Goal: Task Accomplishment & Management: Complete application form

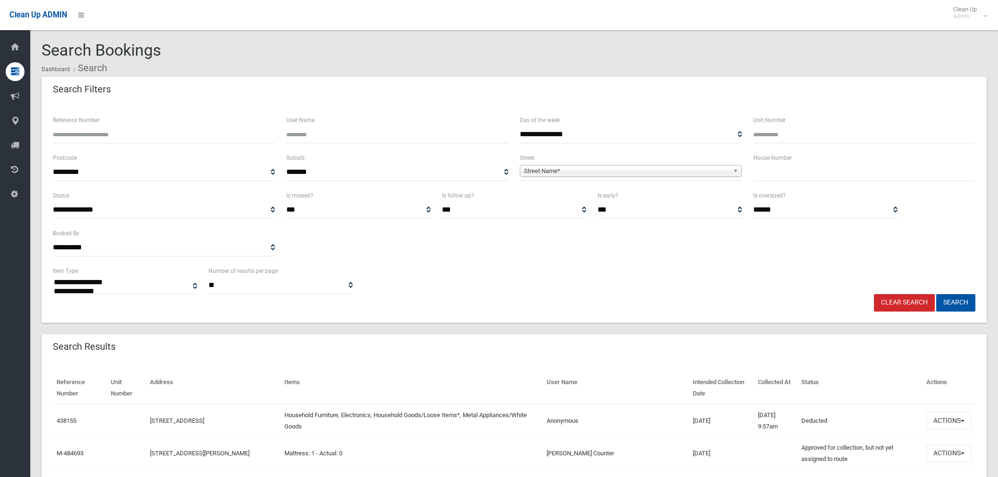
select select
click at [807, 177] on input "text" at bounding box center [864, 172] width 222 height 17
type input "*"
click at [647, 173] on span "Street Name*" at bounding box center [626, 171] width 205 height 11
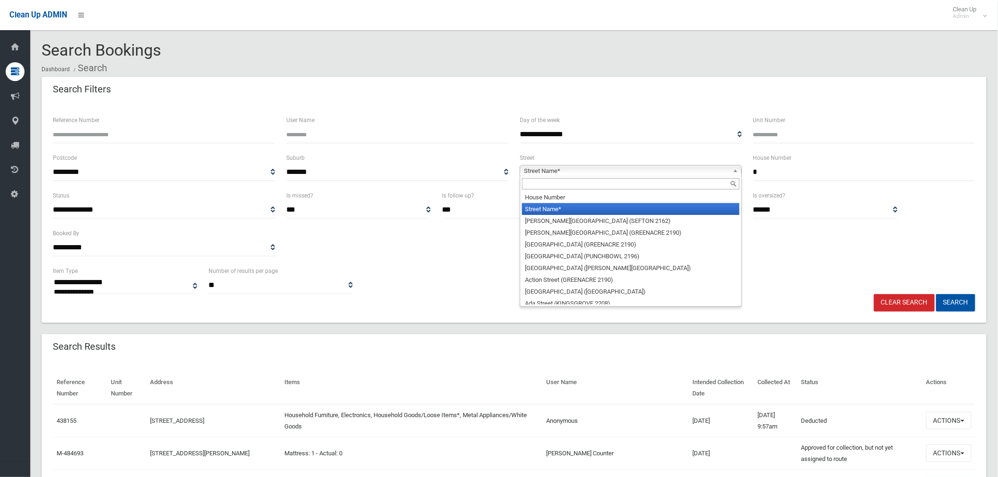
click at [585, 187] on input "text" at bounding box center [630, 183] width 217 height 11
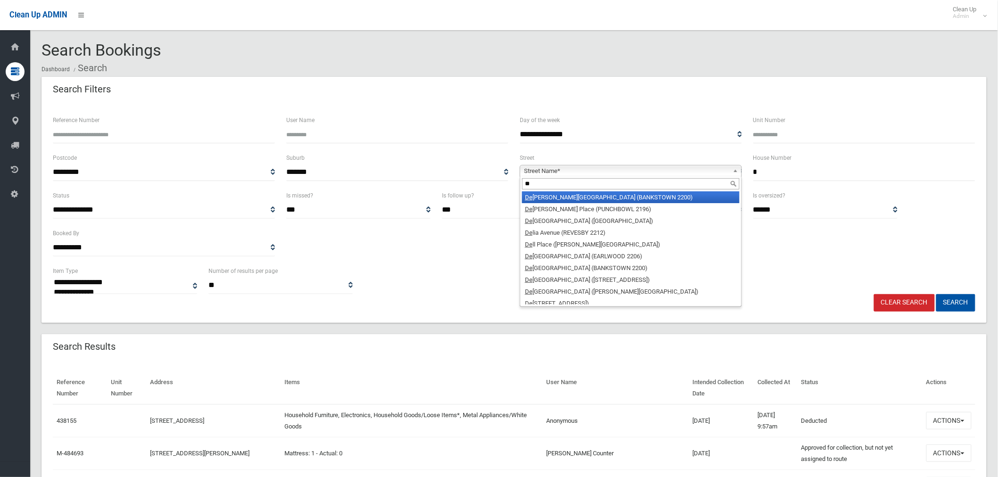
type input "*"
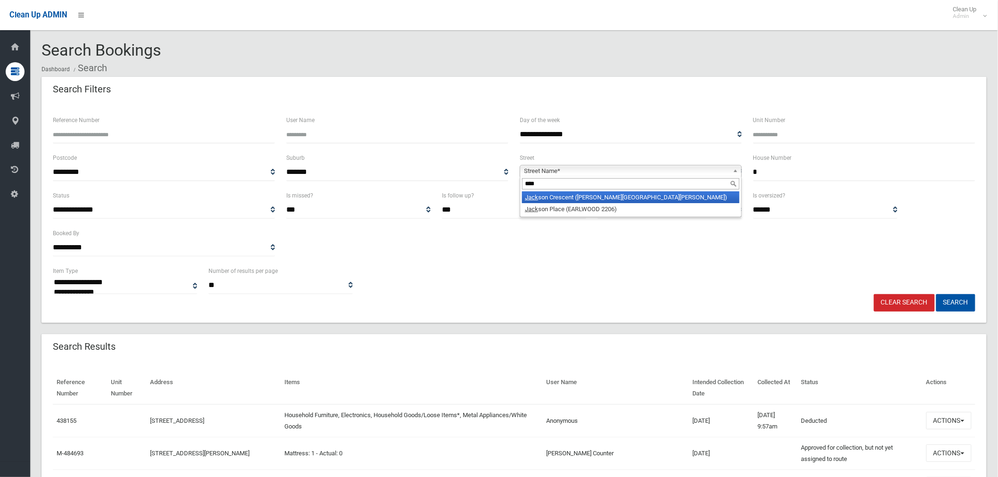
type input "****"
click at [591, 196] on li "Jack son Crescent (CHESTER HILL 2162)" at bounding box center [630, 198] width 217 height 12
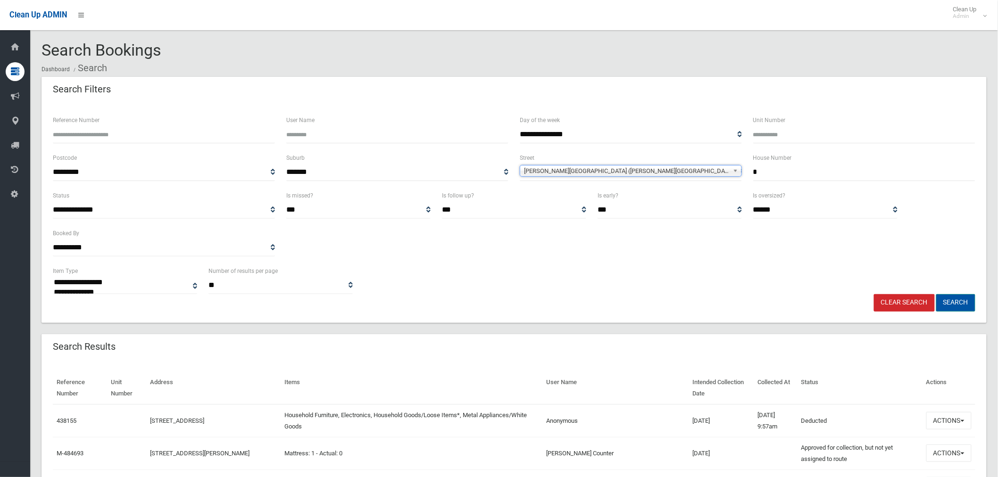
click at [949, 299] on button "Search" at bounding box center [955, 302] width 39 height 17
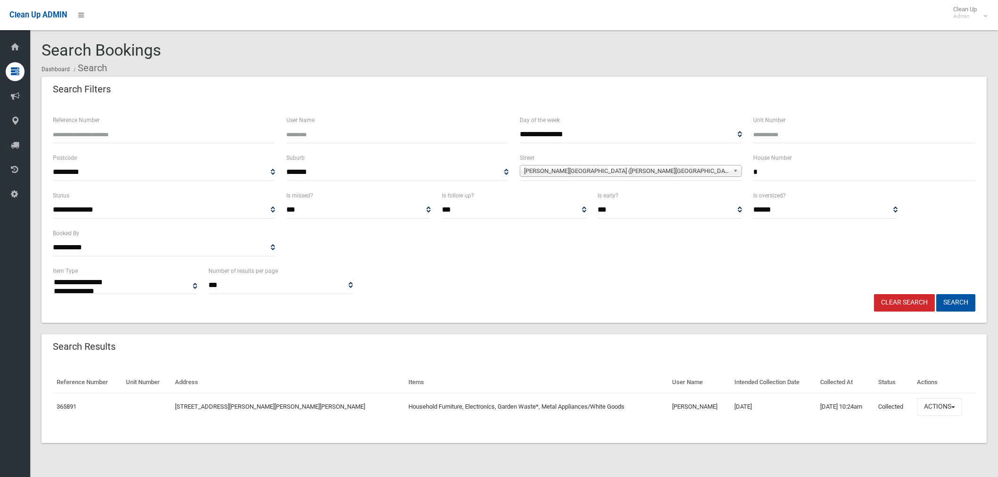
select select
click at [945, 409] on button "Actions" at bounding box center [939, 407] width 45 height 17
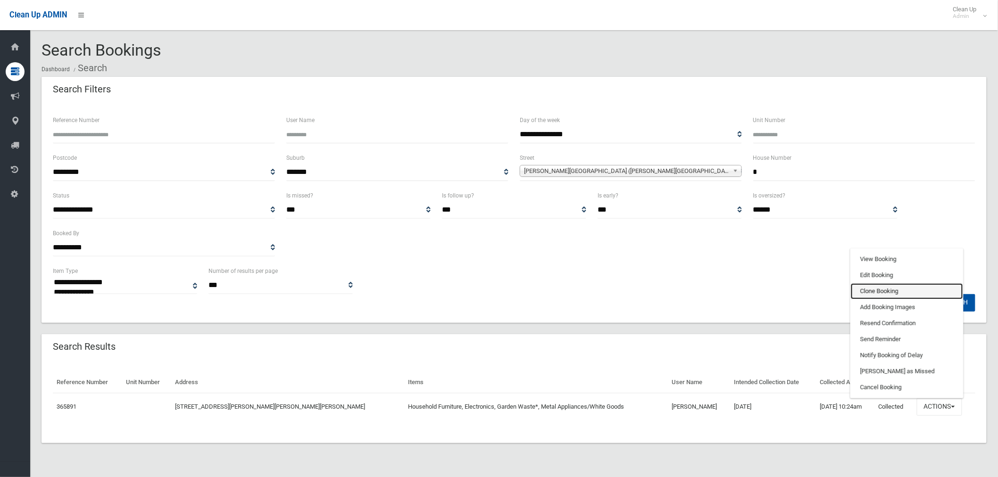
click at [871, 291] on link "Clone Booking" at bounding box center [907, 292] width 112 height 16
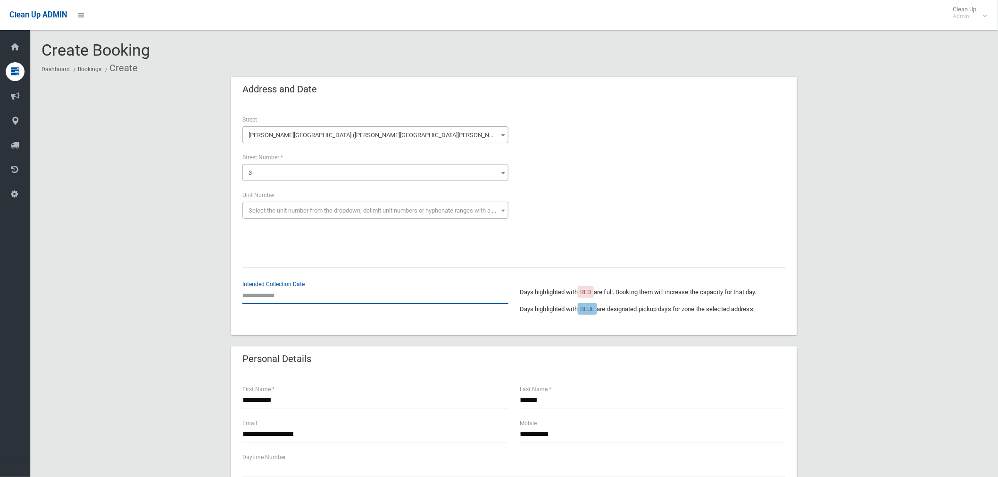
click at [264, 302] on input "text" at bounding box center [375, 295] width 266 height 17
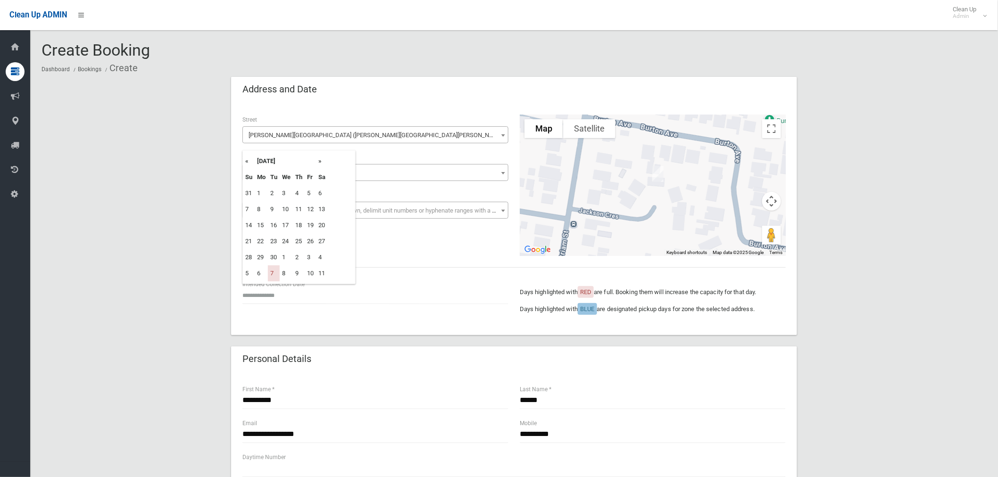
click at [323, 164] on th "»" at bounding box center [322, 161] width 12 height 16
click at [279, 226] on td "14" at bounding box center [274, 225] width 12 height 16
type input "**********"
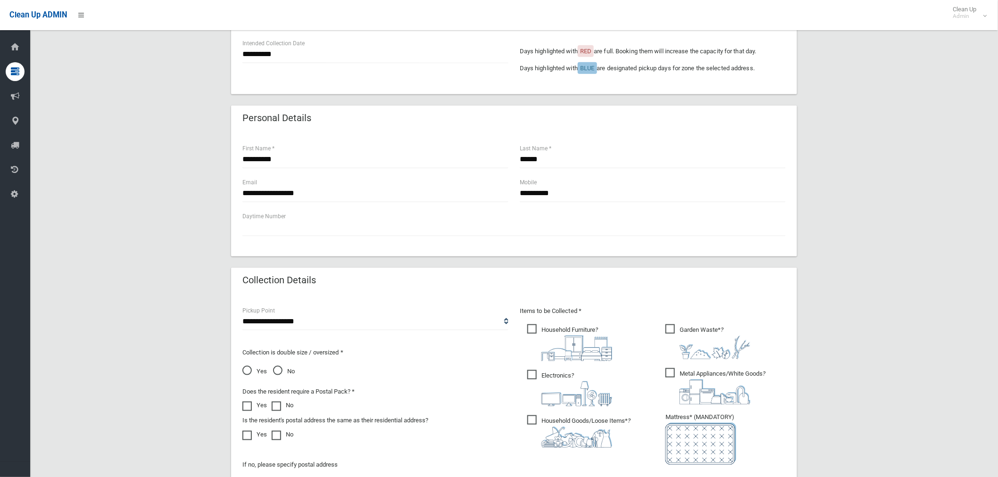
scroll to position [314, 0]
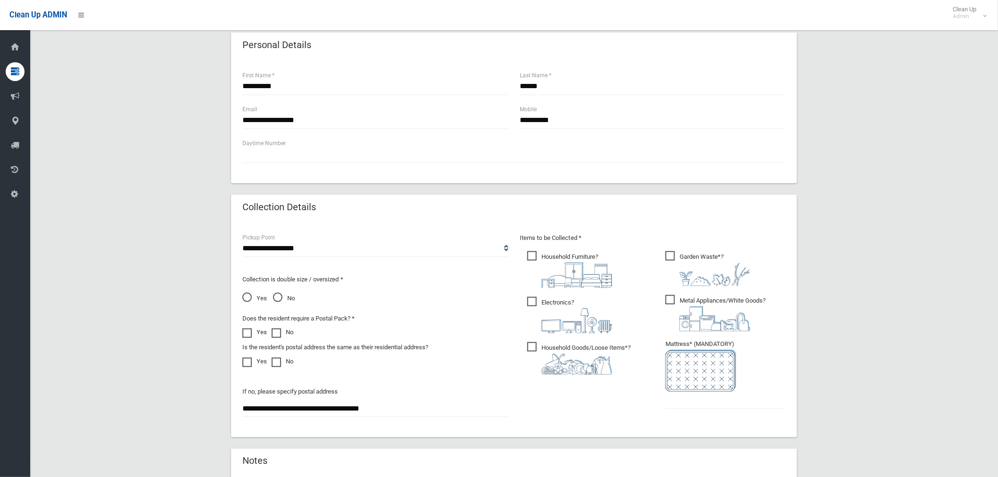
drag, startPoint x: 530, startPoint y: 341, endPoint x: 601, endPoint y: 370, distance: 76.1
click at [534, 341] on label "Household Goods/Loose Items* ?" at bounding box center [578, 358] width 103 height 34
click at [705, 403] on input "text" at bounding box center [726, 400] width 120 height 17
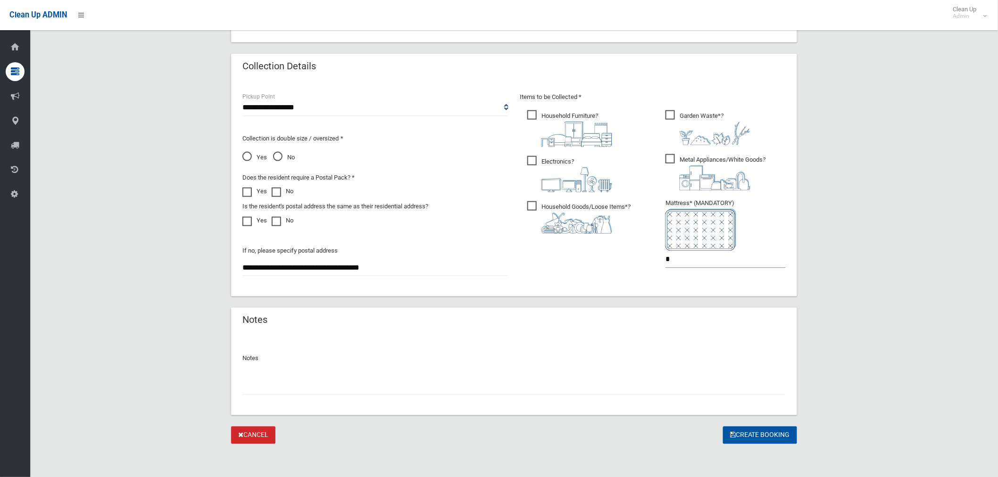
scroll to position [403, 0]
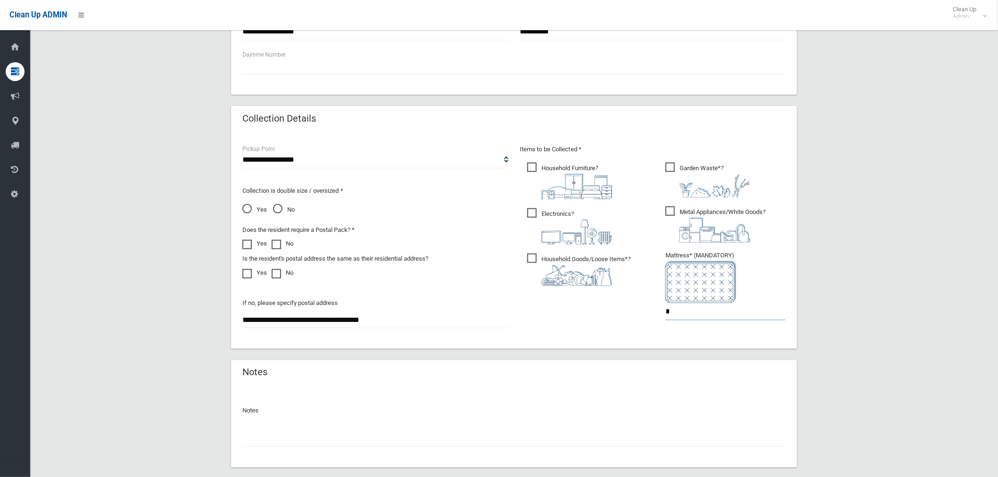
type input "*"
click at [243, 210] on span "Yes" at bounding box center [254, 209] width 25 height 11
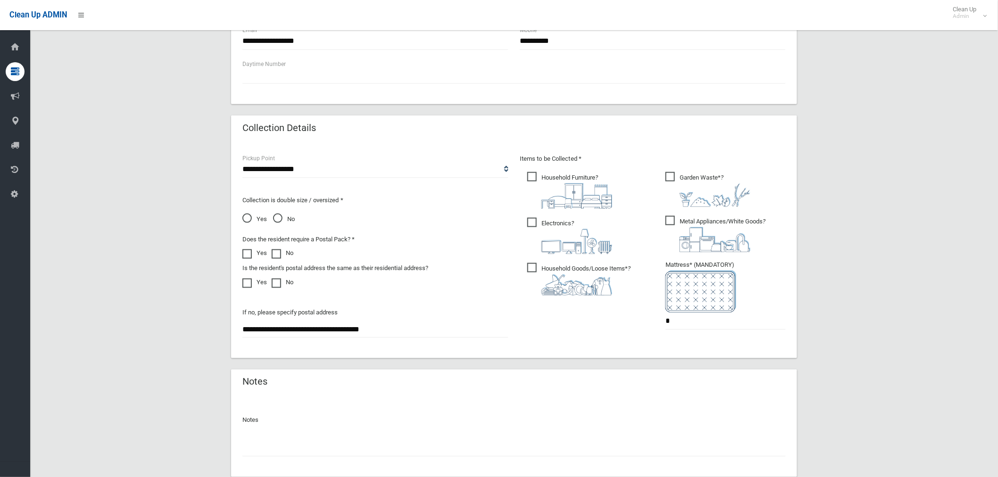
scroll to position [455, 0]
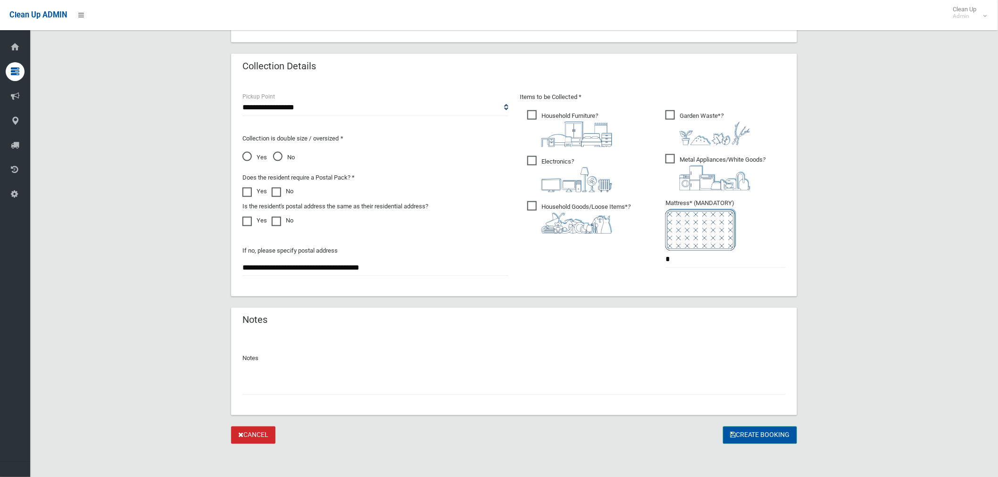
click at [758, 434] on button "Create Booking" at bounding box center [760, 435] width 74 height 17
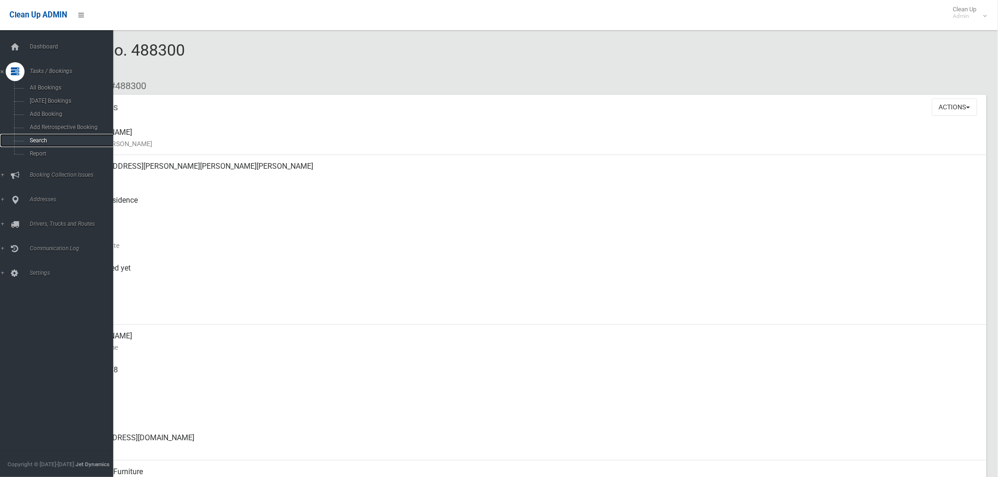
click at [37, 142] on span "Search" at bounding box center [70, 140] width 86 height 7
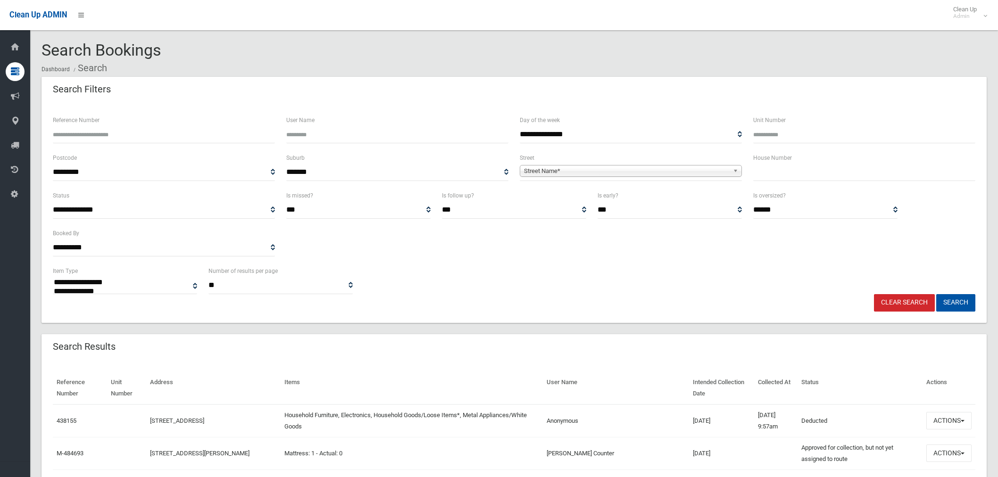
select select
drag, startPoint x: 799, startPoint y: 173, endPoint x: 675, endPoint y: 171, distance: 123.6
click at [786, 173] on input "text" at bounding box center [864, 172] width 222 height 17
click at [724, 175] on span "Street Name*" at bounding box center [626, 171] width 205 height 11
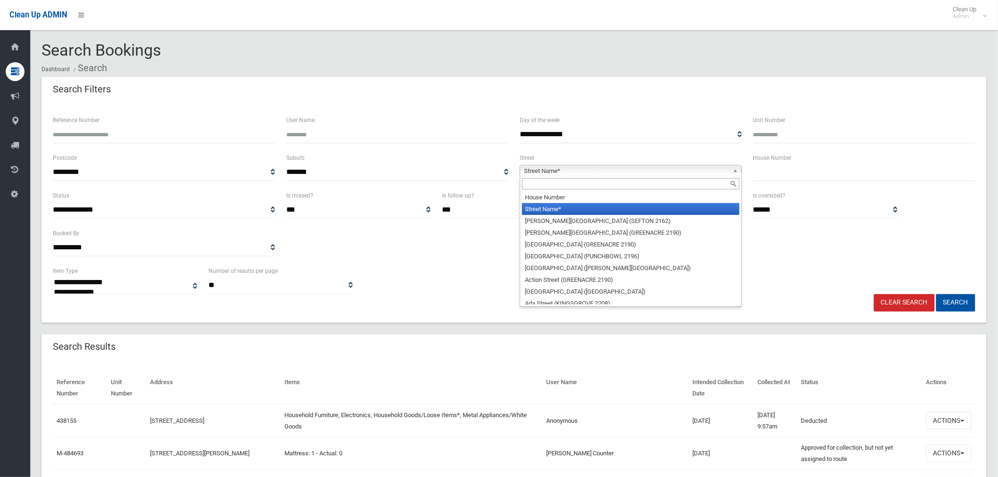
click at [668, 184] on input "text" at bounding box center [630, 183] width 217 height 11
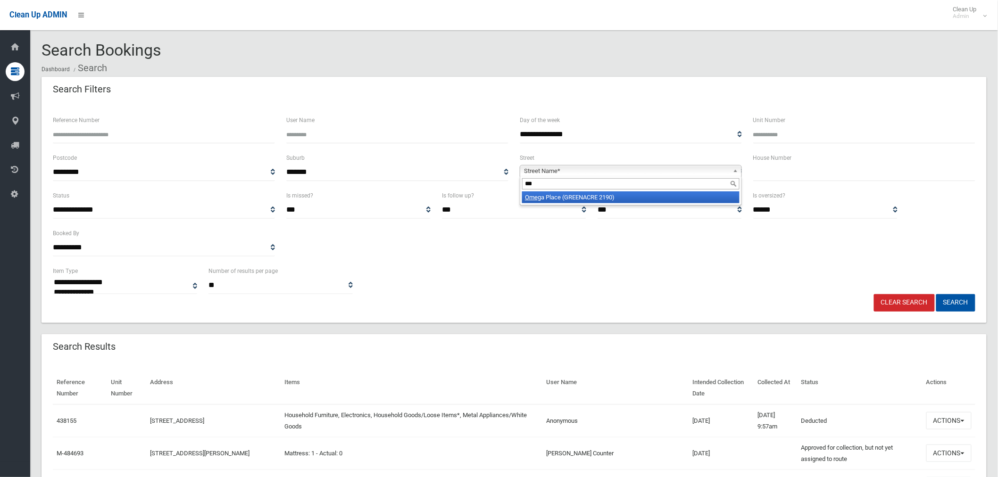
type input "***"
drag, startPoint x: 571, startPoint y: 195, endPoint x: 727, endPoint y: 175, distance: 156.9
click at [572, 195] on li "Ome ga Place (GREENACRE 2190)" at bounding box center [630, 198] width 217 height 12
click at [783, 173] on input "text" at bounding box center [864, 172] width 222 height 17
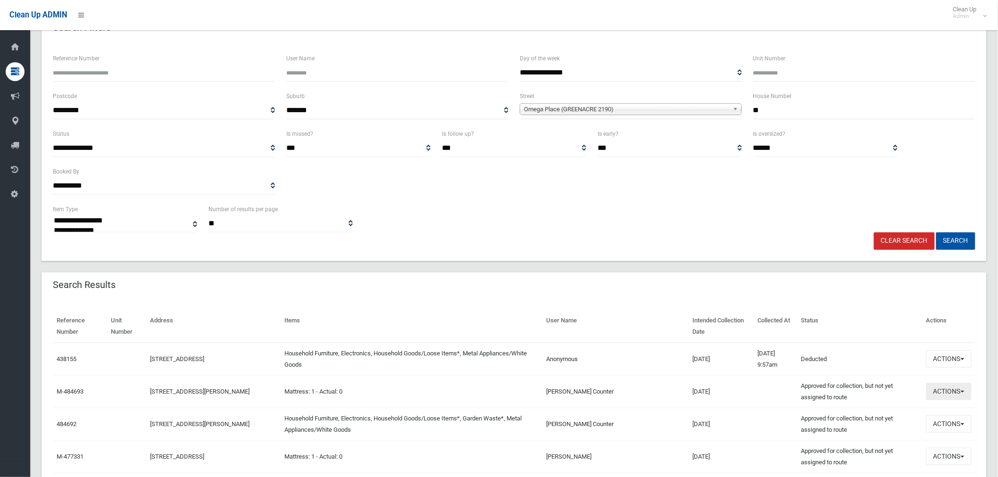
scroll to position [209, 0]
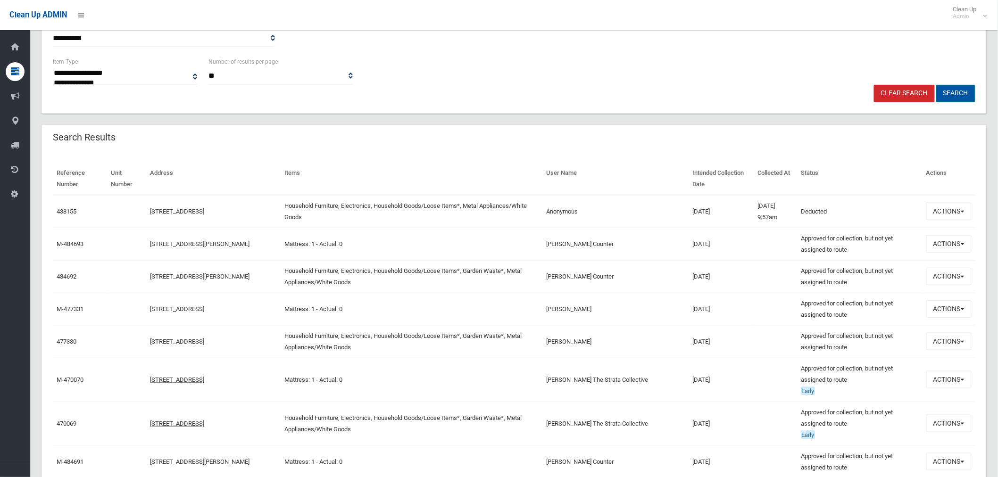
type input "**"
click at [961, 95] on button "Search" at bounding box center [955, 93] width 39 height 17
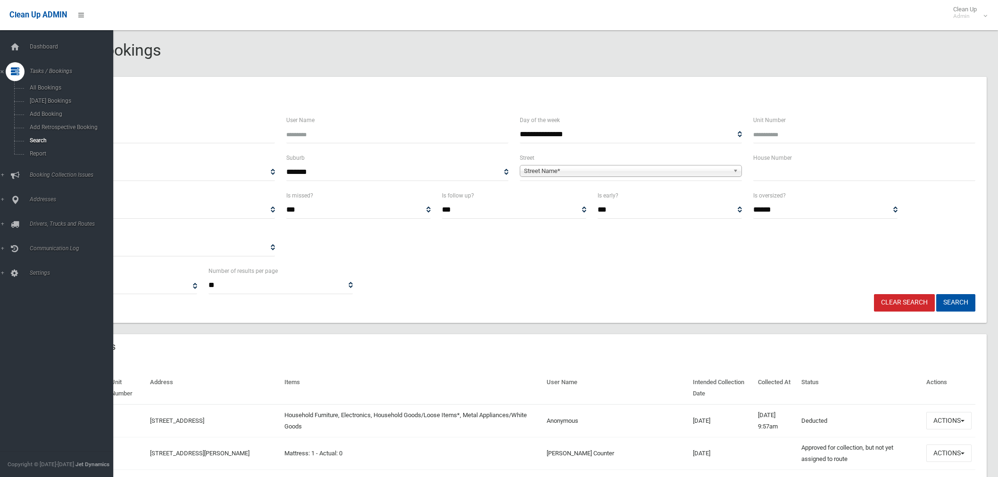
select select
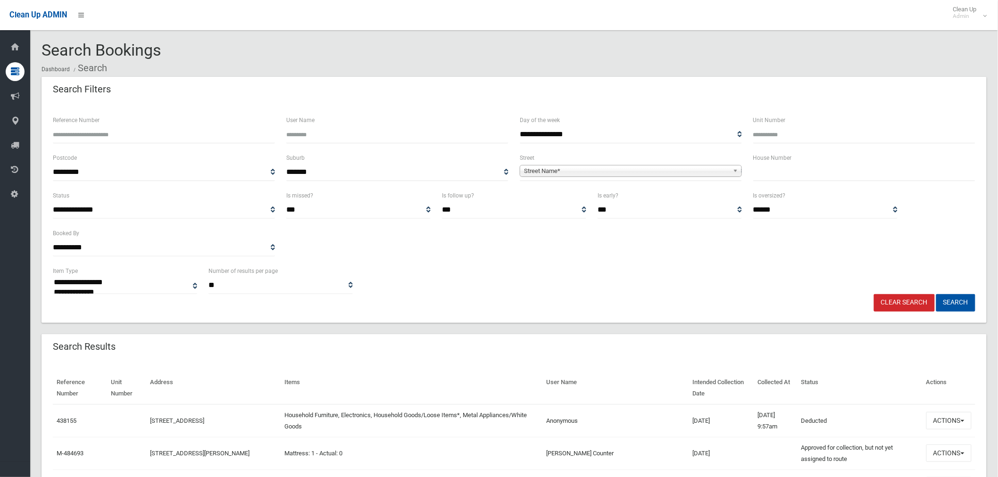
click at [581, 173] on span "Street Name*" at bounding box center [626, 171] width 205 height 11
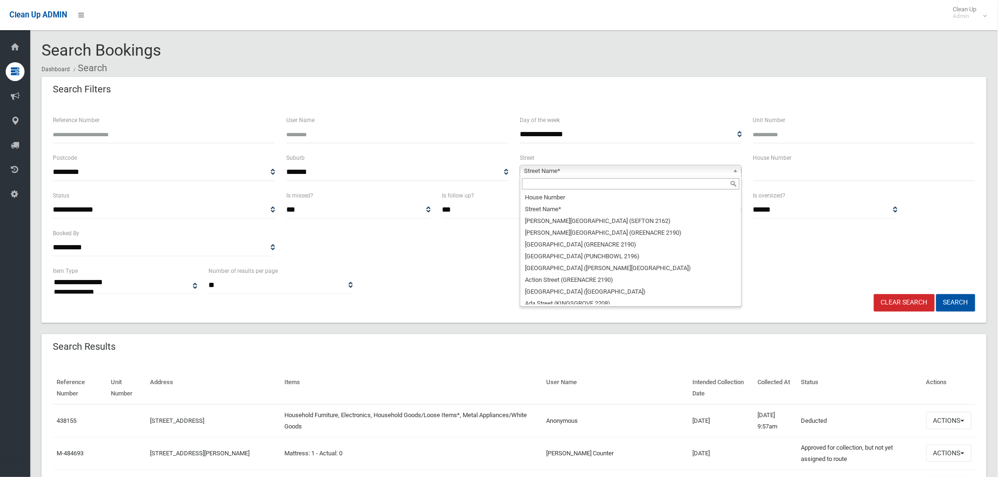
click at [575, 185] on input "text" at bounding box center [630, 183] width 217 height 11
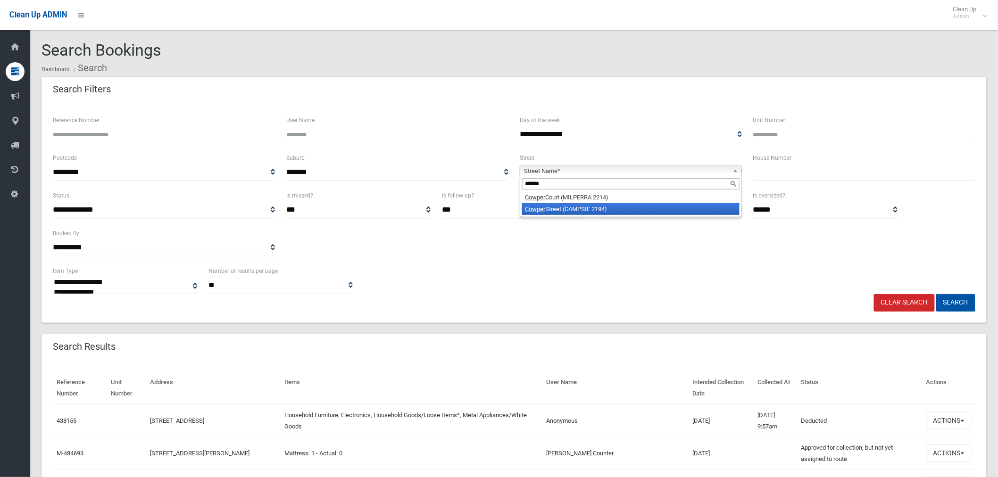
type input "******"
click at [610, 207] on li "Cowper Street (CAMPSIE 2194)" at bounding box center [630, 209] width 217 height 12
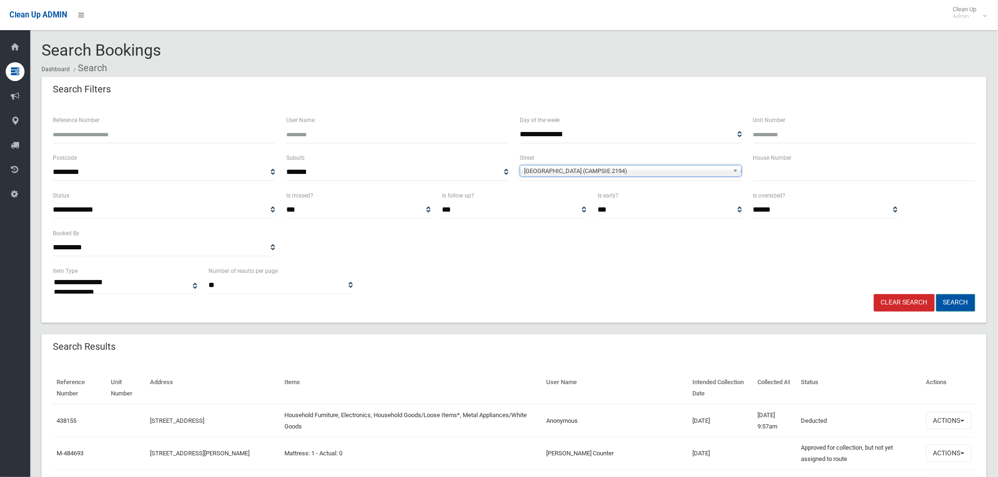
click at [960, 305] on button "Search" at bounding box center [955, 302] width 39 height 17
click at [794, 166] on input "text" at bounding box center [864, 172] width 222 height 17
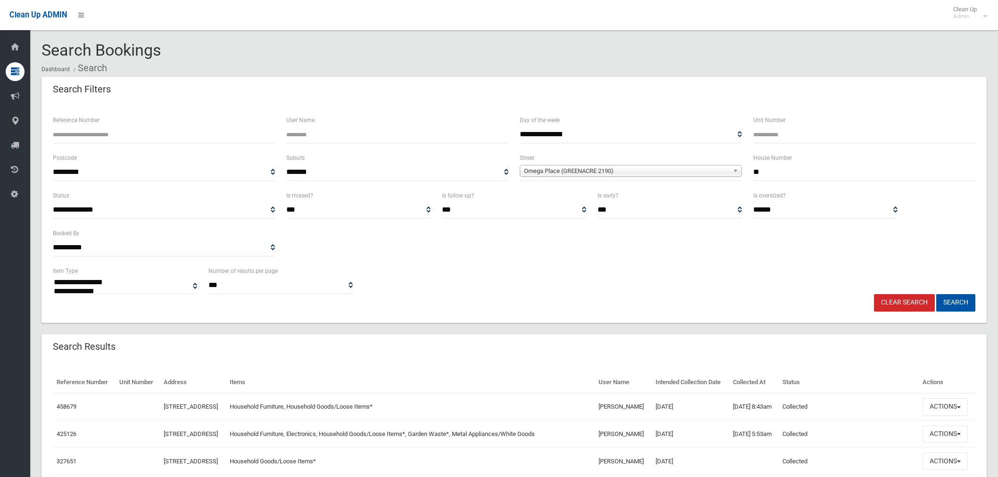
select select
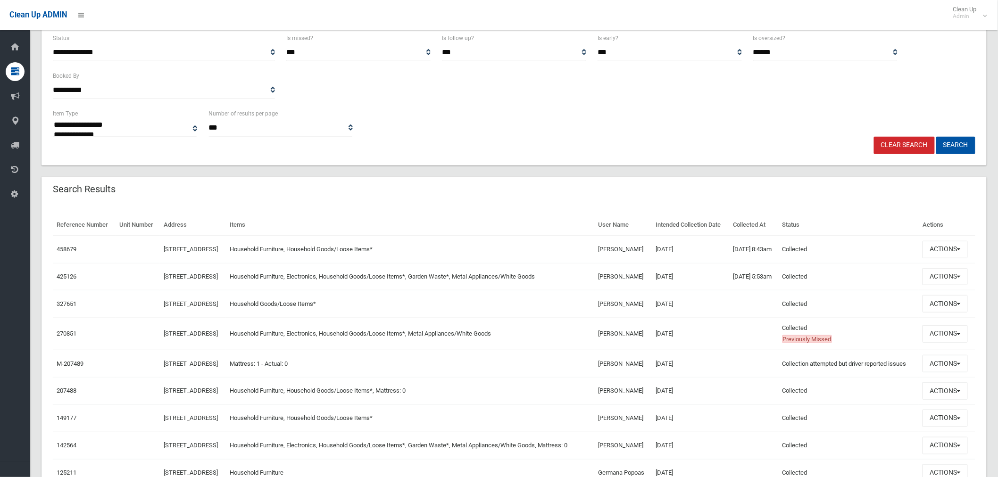
scroll to position [262, 0]
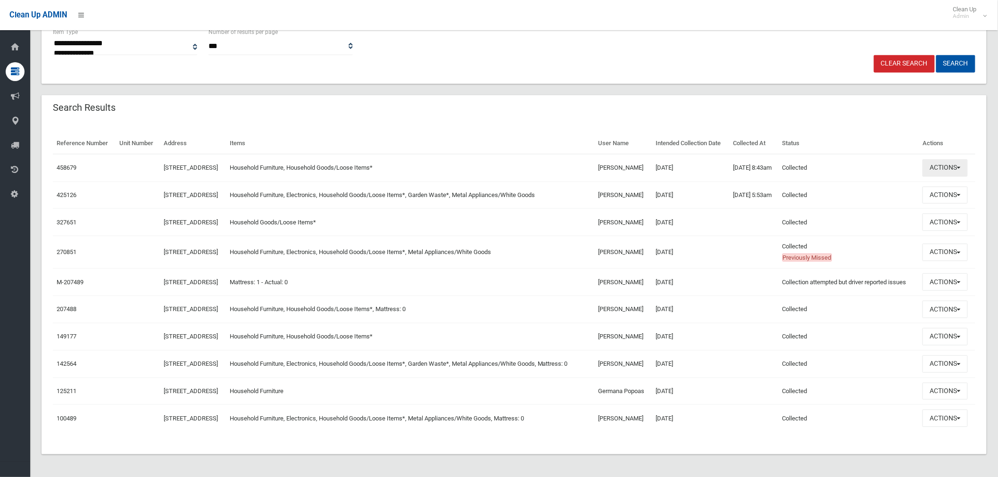
click at [958, 159] on button "Actions" at bounding box center [945, 167] width 45 height 17
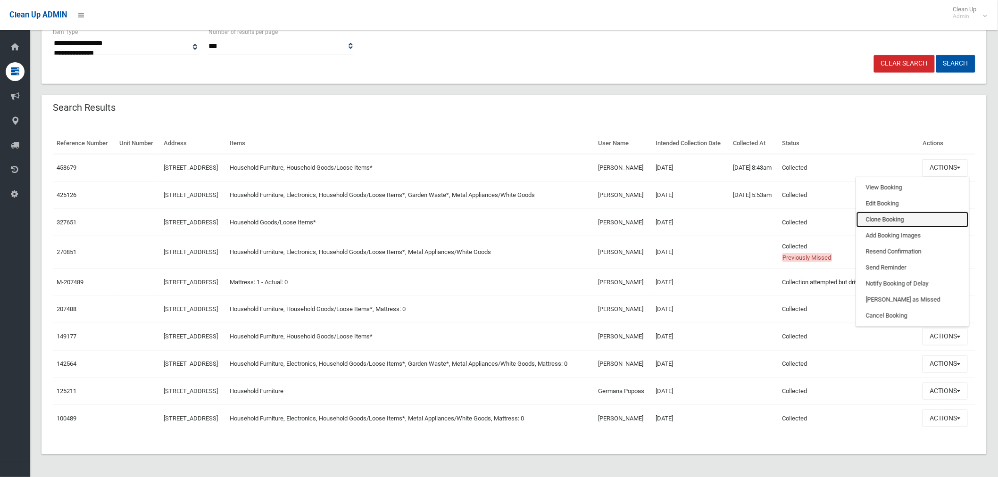
click at [897, 212] on link "Clone Booking" at bounding box center [913, 220] width 112 height 16
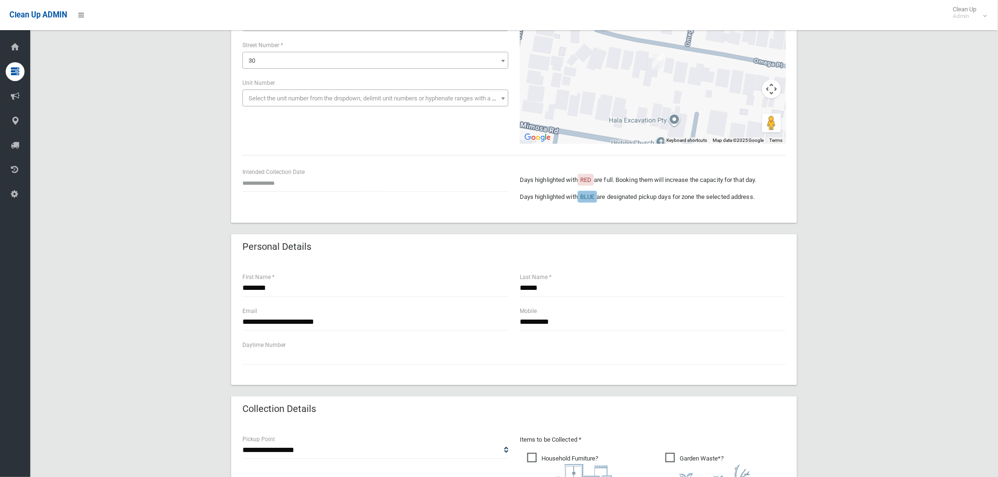
scroll to position [105, 0]
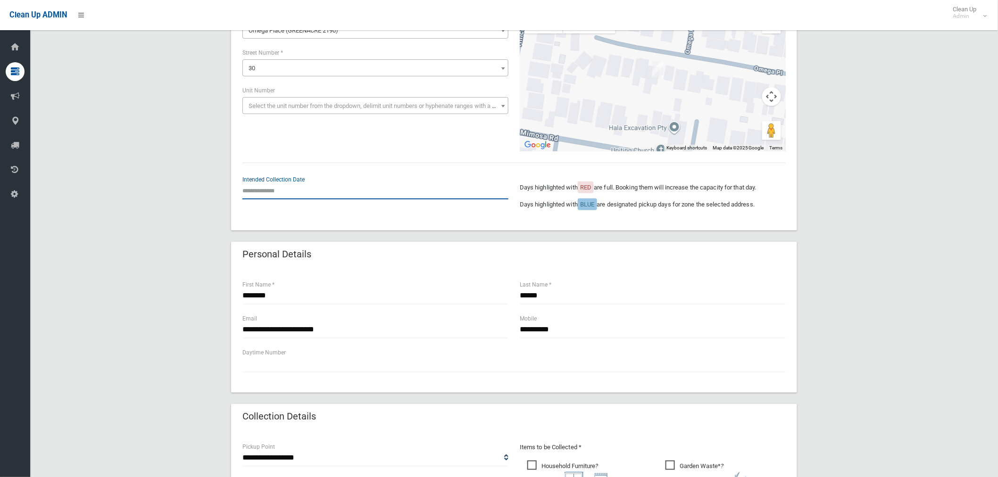
click at [275, 192] on input "text" at bounding box center [375, 190] width 266 height 17
click at [322, 58] on th "»" at bounding box center [322, 57] width 12 height 16
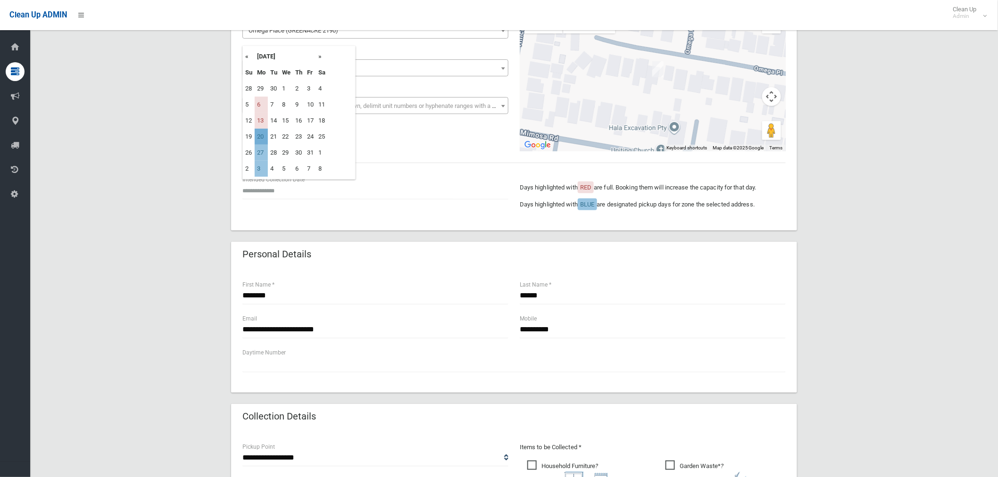
click at [262, 135] on td "20" at bounding box center [261, 137] width 13 height 16
type input "**********"
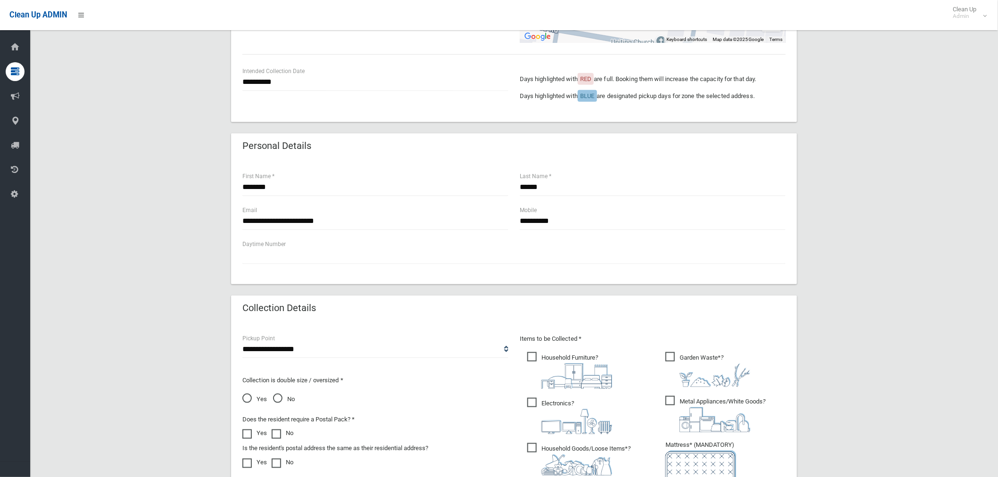
scroll to position [262, 0]
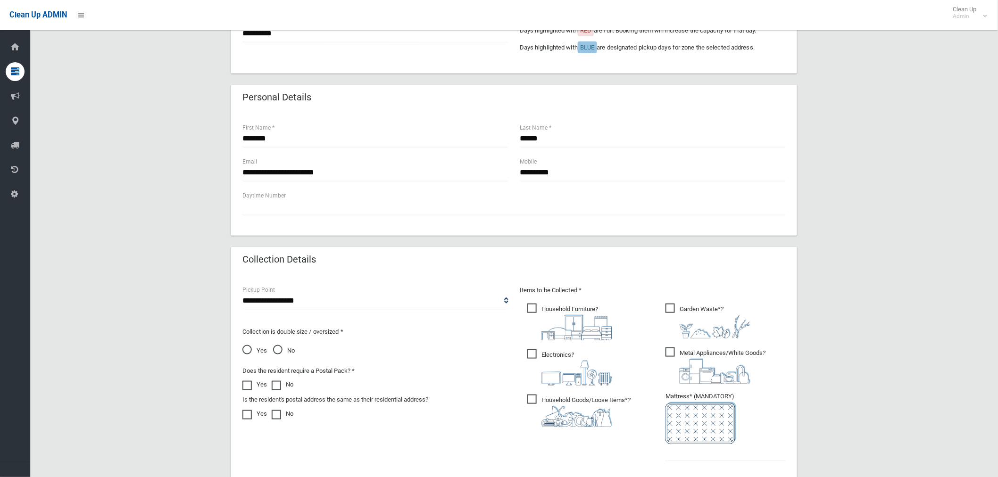
click at [532, 351] on span "Electronics ?" at bounding box center [569, 368] width 85 height 36
click at [668, 350] on span "Metal Appliances/White Goods ?" at bounding box center [716, 366] width 100 height 36
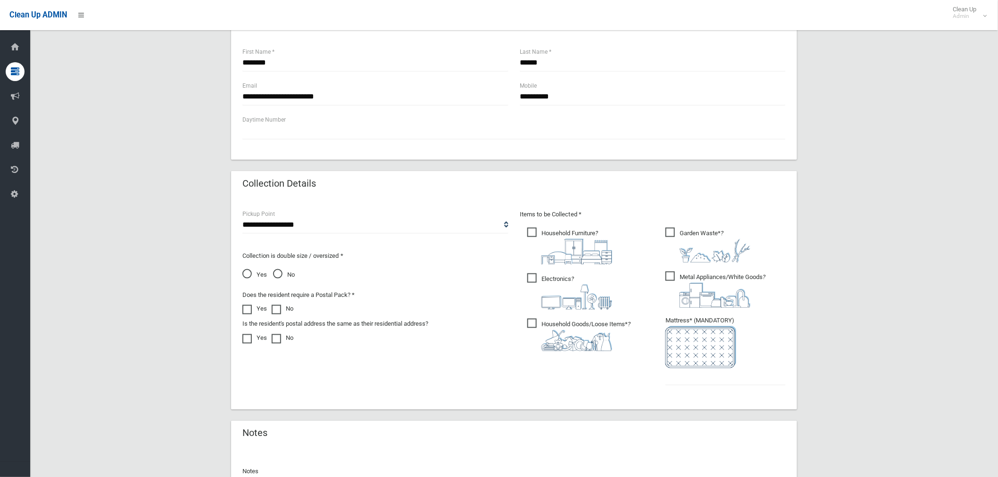
scroll to position [419, 0]
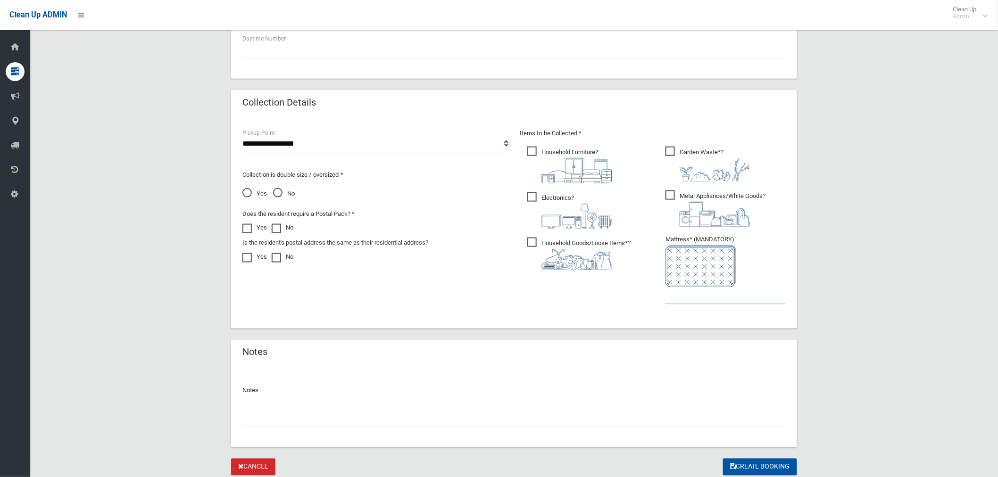
click at [704, 296] on input "text" at bounding box center [726, 295] width 120 height 17
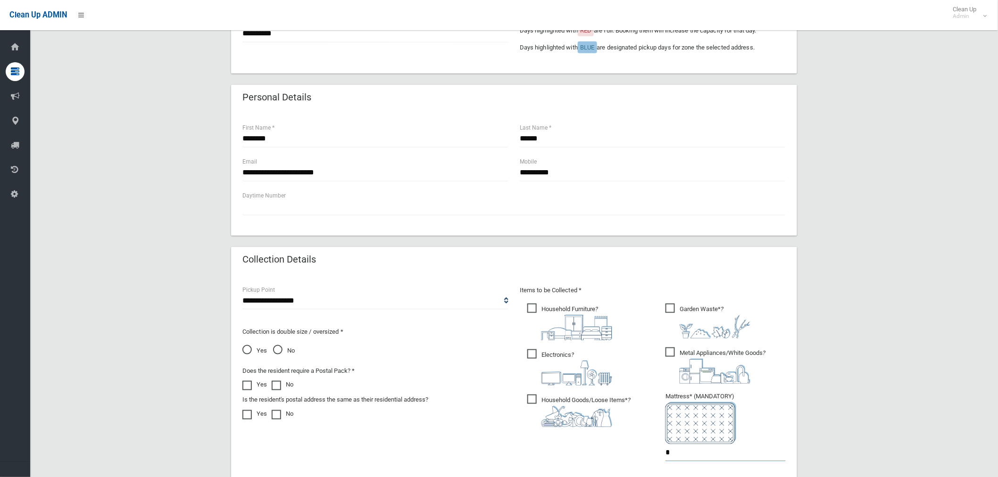
scroll to position [451, 0]
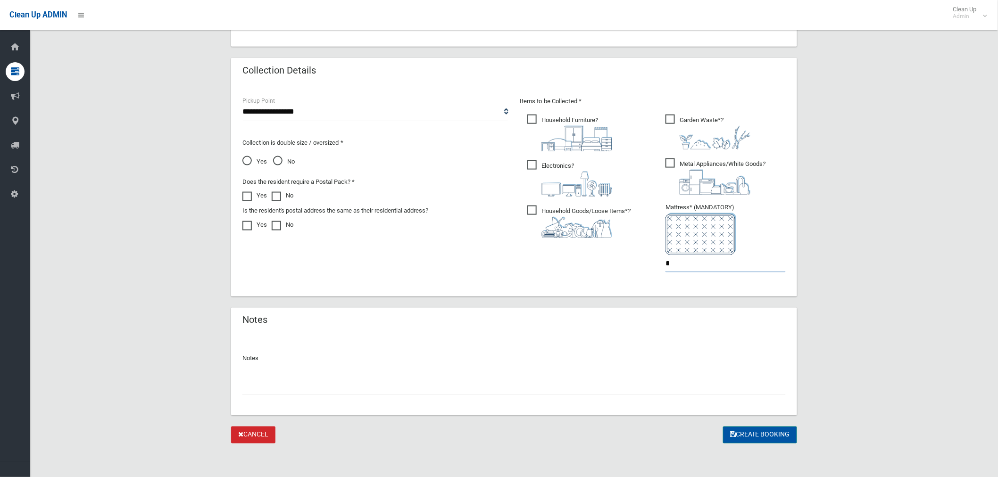
type input "*"
click at [763, 434] on button "Create Booking" at bounding box center [760, 435] width 74 height 17
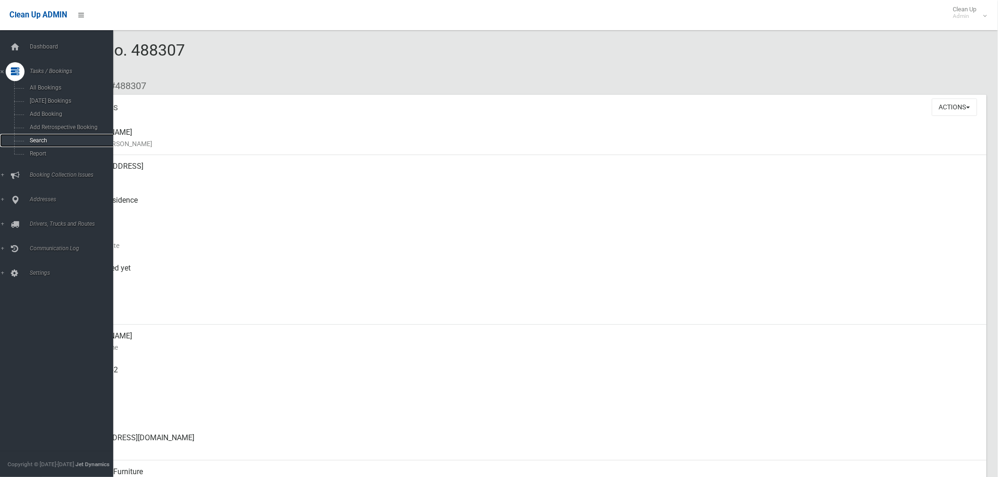
click at [42, 138] on span "Search" at bounding box center [70, 140] width 86 height 7
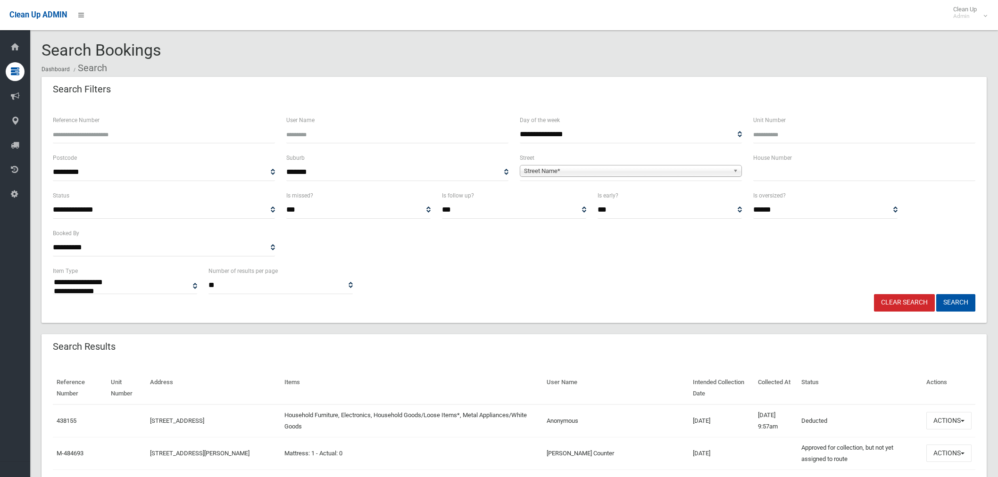
select select
click at [769, 173] on input "text" at bounding box center [864, 172] width 222 height 17
type input "**"
click at [562, 173] on span "Street Name*" at bounding box center [626, 171] width 205 height 11
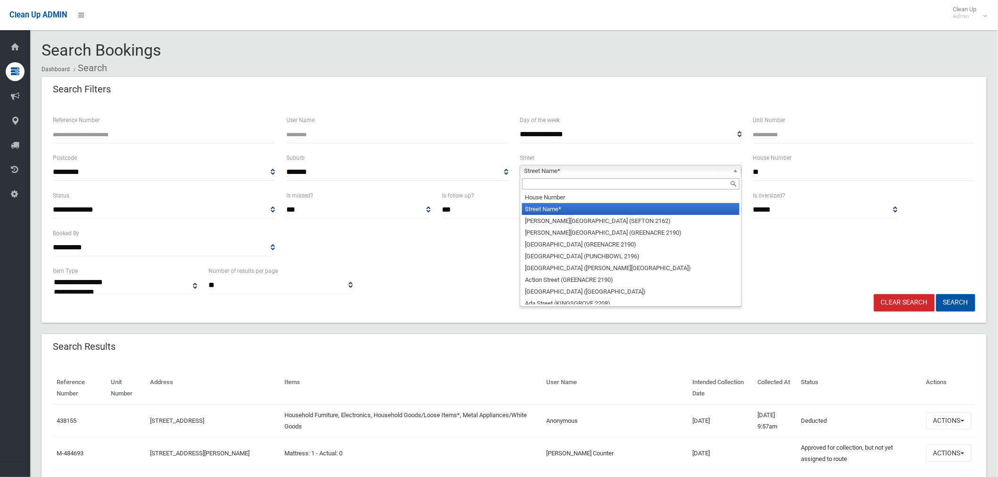
click at [548, 182] on input "text" at bounding box center [630, 183] width 217 height 11
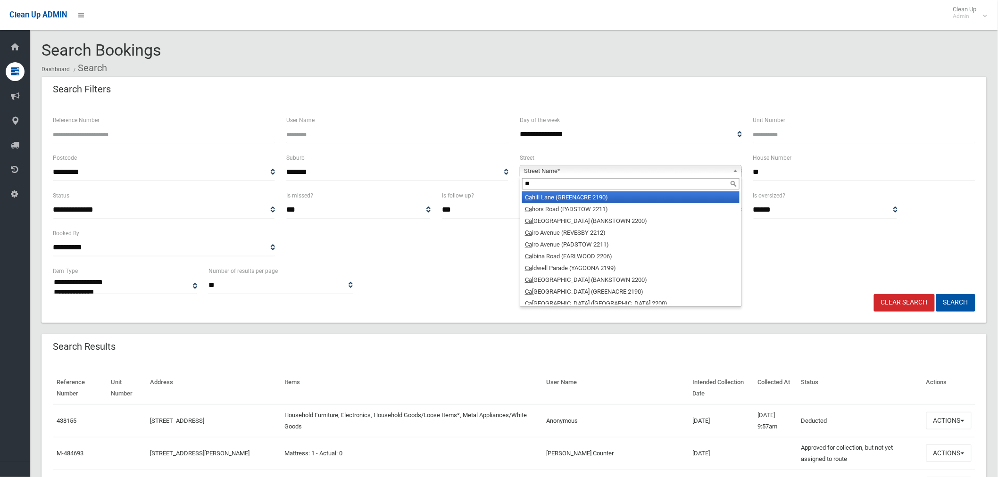
type input "*"
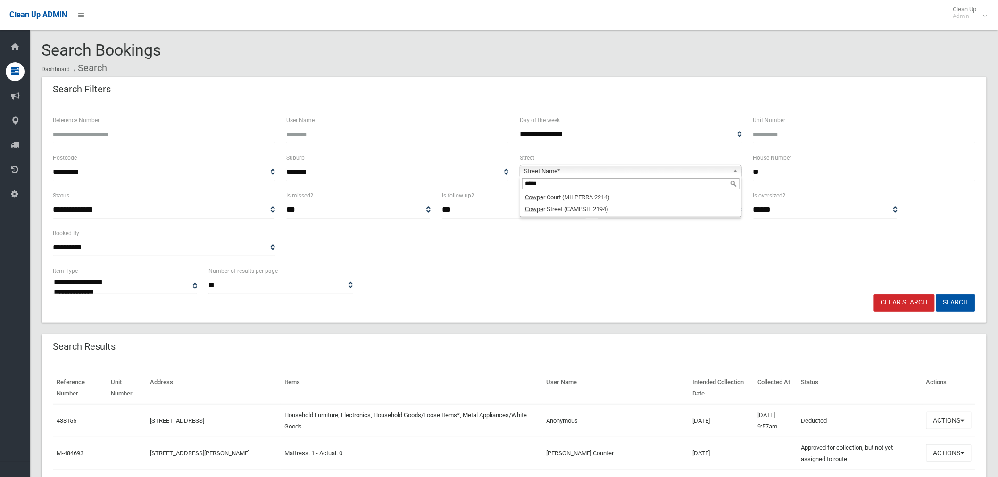
click at [557, 186] on input "*****" at bounding box center [630, 183] width 217 height 11
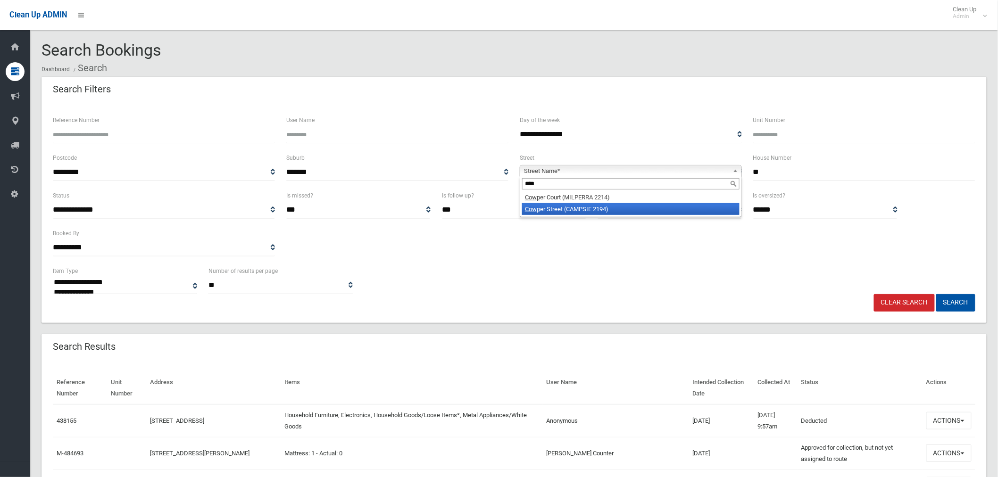
type input "****"
click at [606, 206] on li "Cowp er Street (CAMPSIE 2194)" at bounding box center [630, 209] width 217 height 12
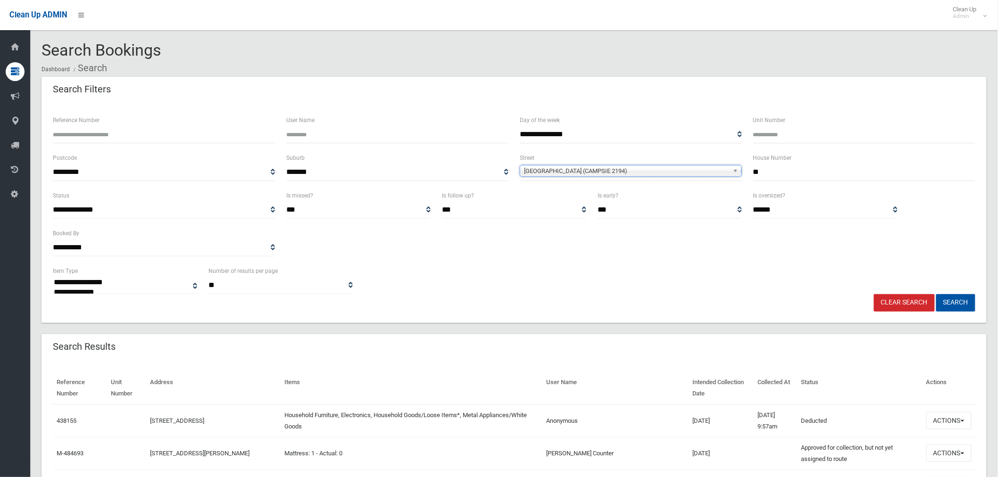
click at [599, 173] on span "[GEOGRAPHIC_DATA] (CAMPSIE 2194)" at bounding box center [626, 171] width 205 height 11
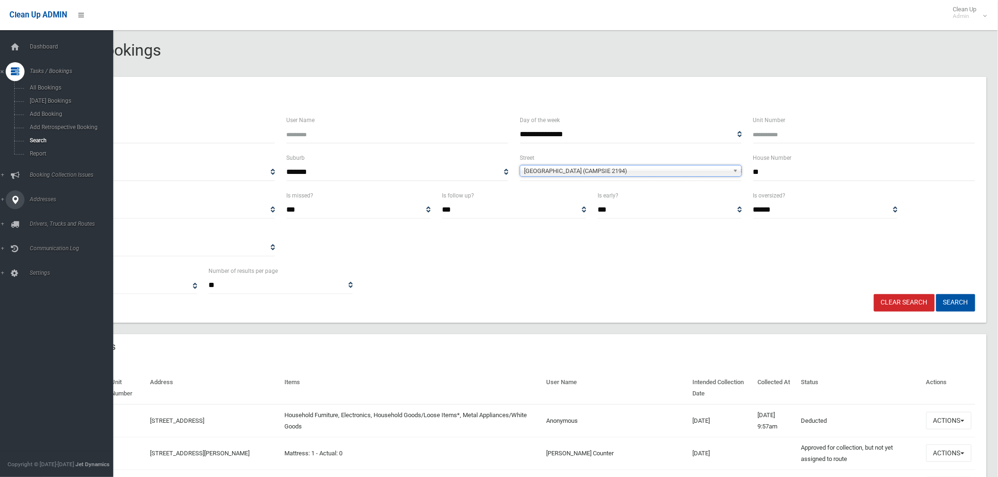
click at [6, 201] on div at bounding box center [15, 200] width 19 height 19
click at [41, 139] on span "All Addresses" at bounding box center [70, 137] width 86 height 7
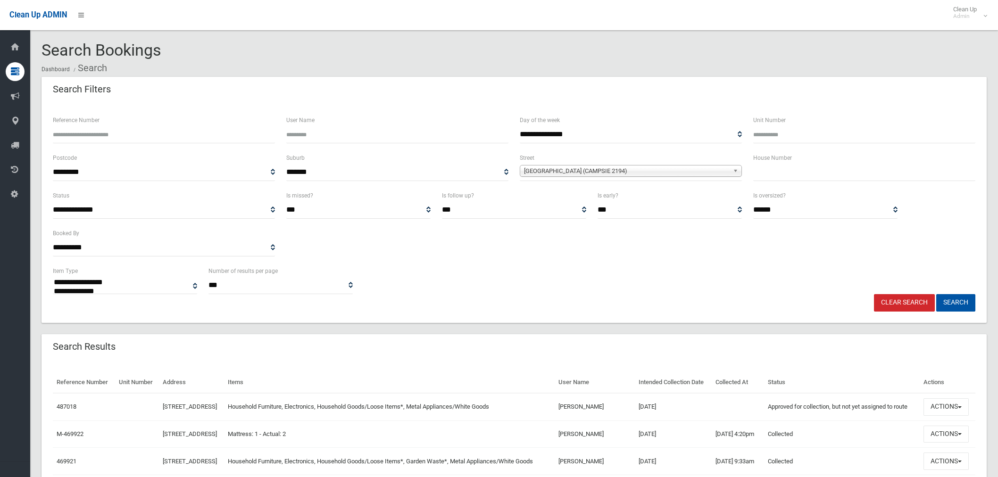
select select
click at [796, 173] on input "text" at bounding box center [864, 172] width 222 height 17
type input "**"
click at [955, 305] on button "Search" at bounding box center [955, 302] width 39 height 17
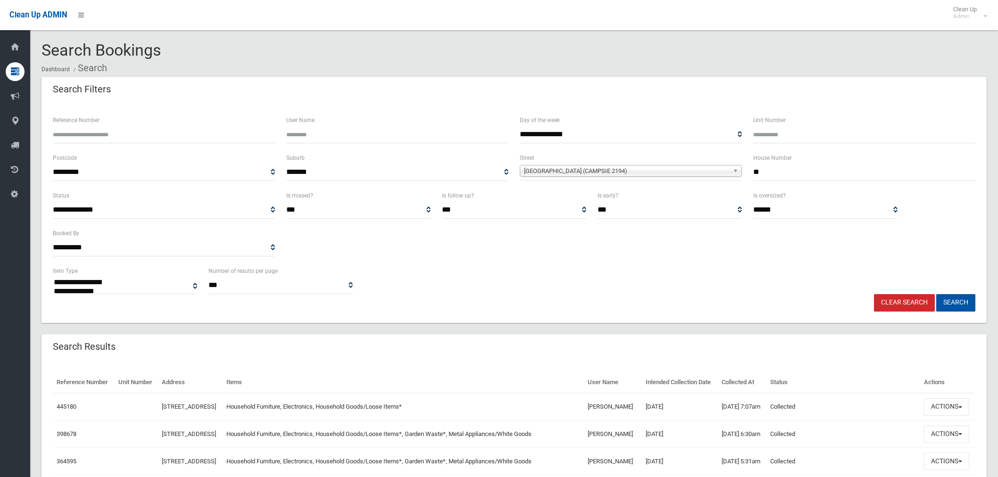
select select
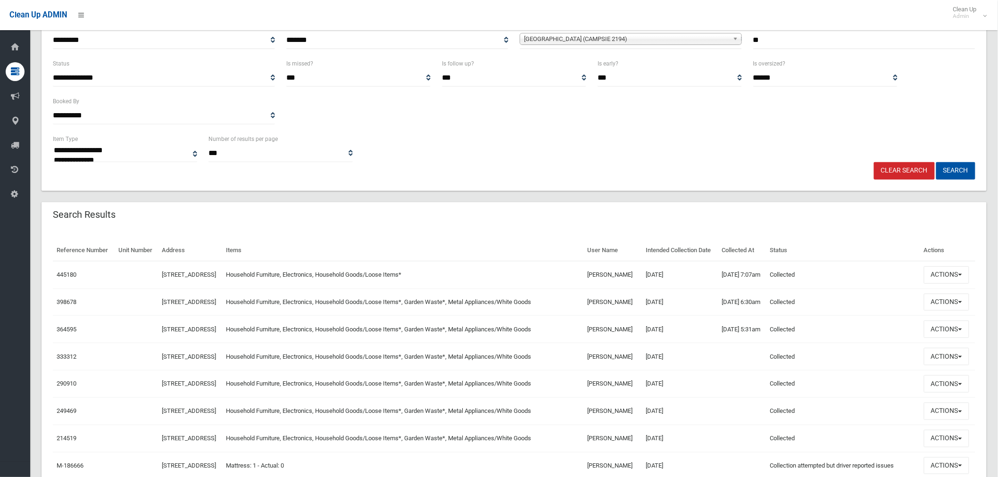
scroll to position [262, 0]
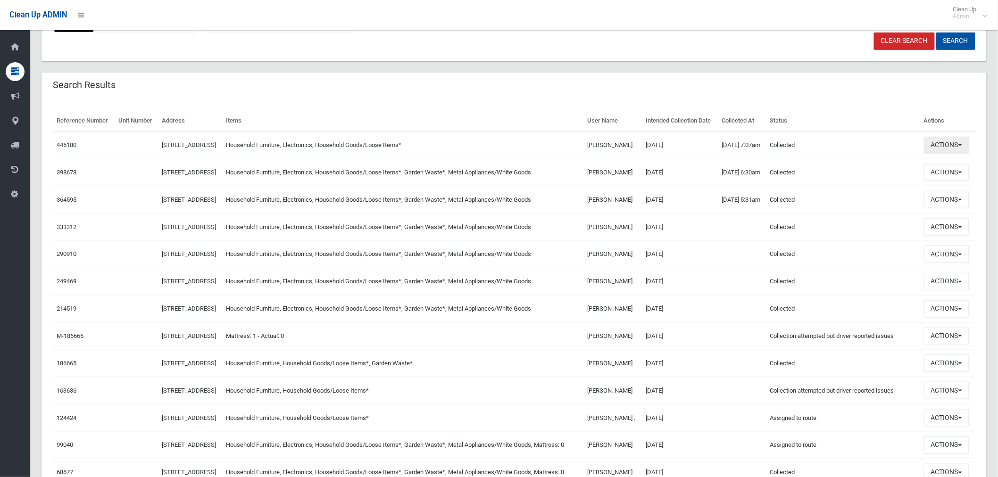
click at [966, 154] on button "Actions" at bounding box center [946, 145] width 45 height 17
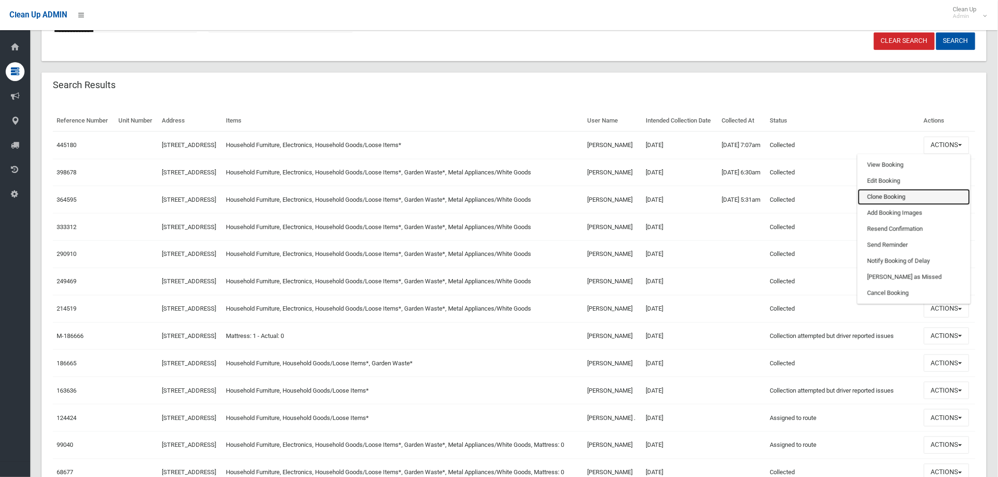
click at [888, 204] on link "Clone Booking" at bounding box center [914, 197] width 112 height 16
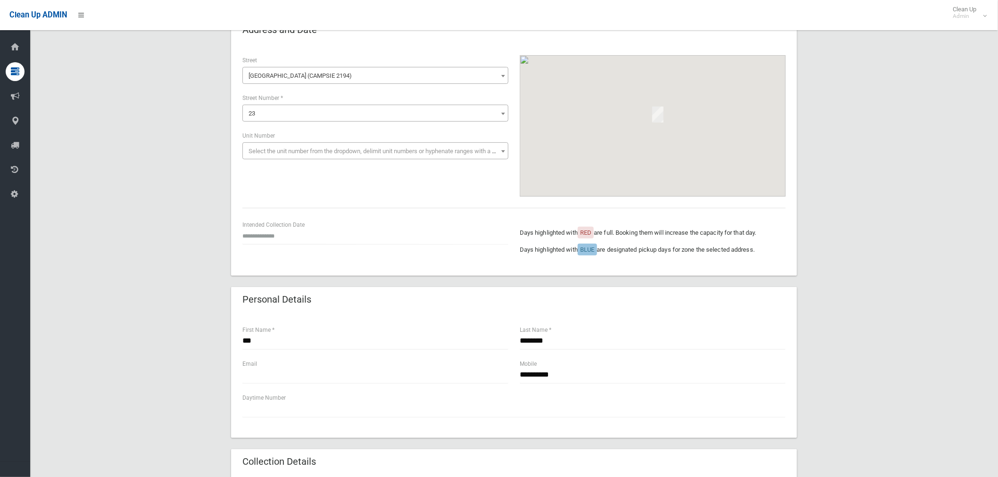
scroll to position [52, 0]
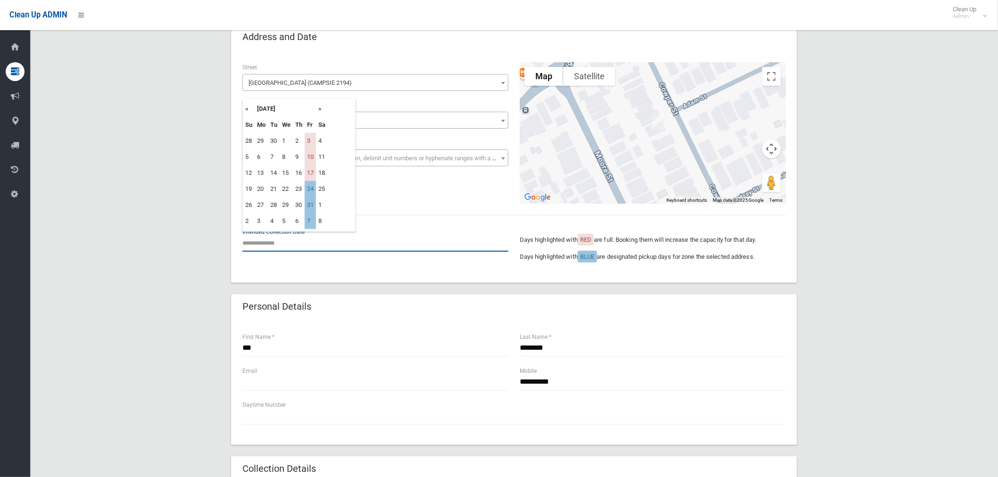
click at [265, 237] on input "text" at bounding box center [375, 242] width 266 height 17
click at [320, 108] on th "»" at bounding box center [322, 109] width 12 height 16
click at [307, 183] on td "24" at bounding box center [310, 189] width 11 height 16
type input "**********"
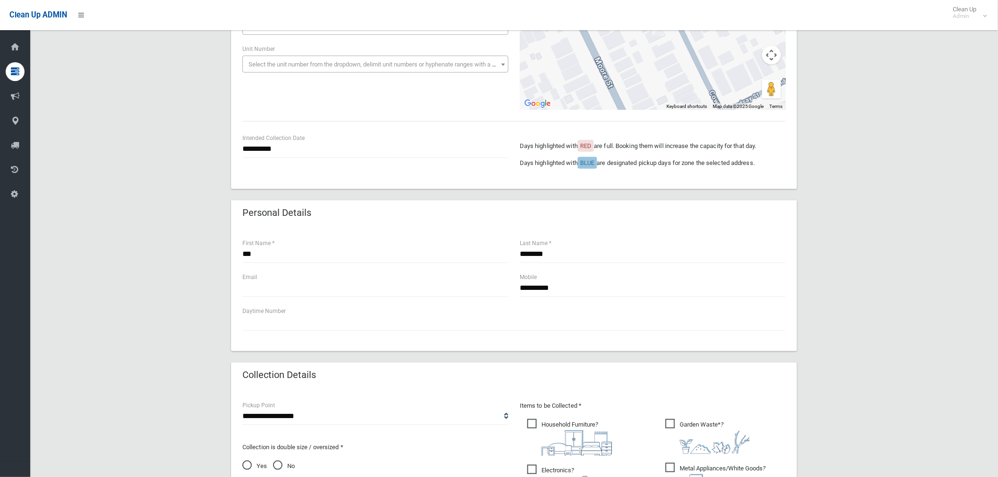
scroll to position [262, 0]
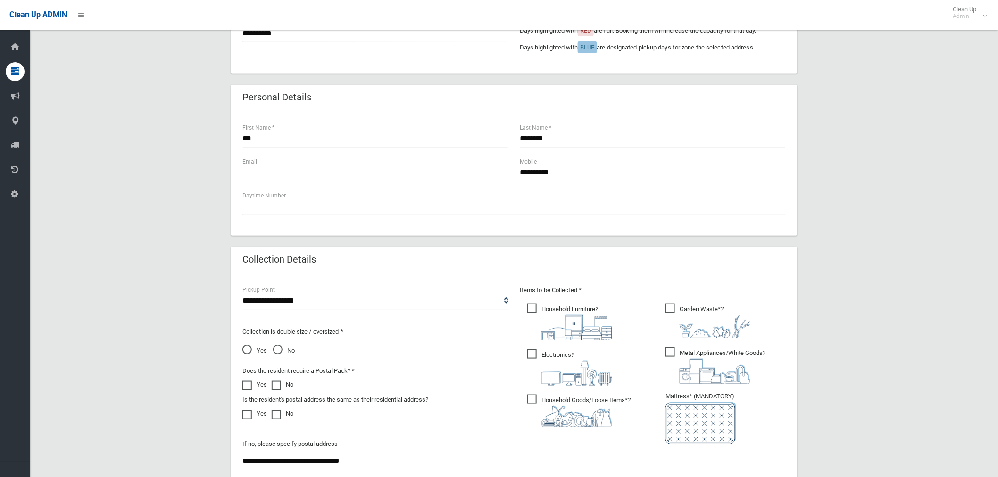
click at [668, 352] on span "Metal Appliances/White Goods ?" at bounding box center [716, 366] width 100 height 36
click at [695, 458] on input "text" at bounding box center [726, 452] width 120 height 17
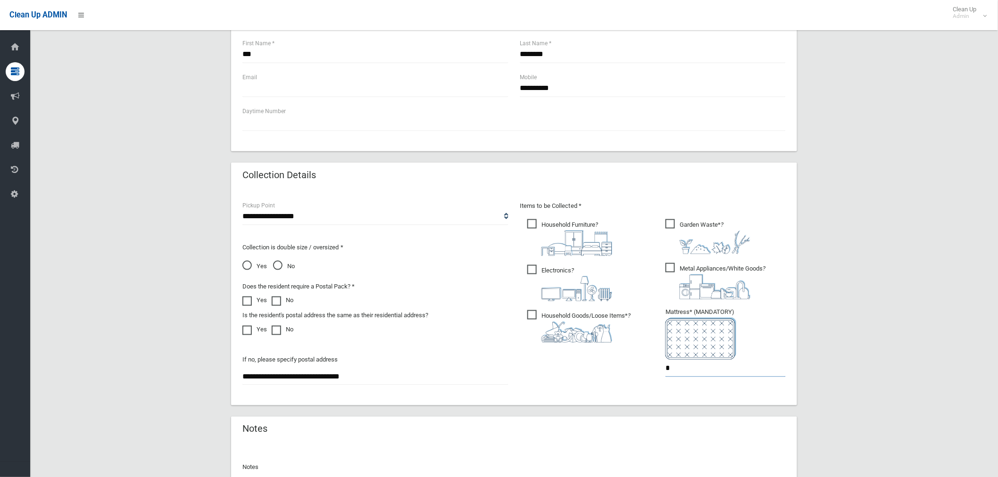
scroll to position [419, 0]
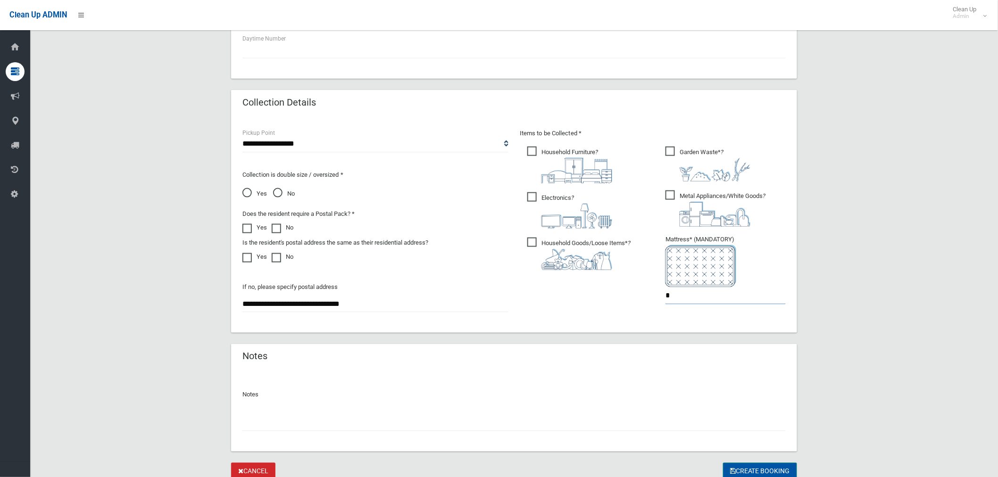
type input "*"
click at [761, 464] on button "Create Booking" at bounding box center [760, 471] width 74 height 17
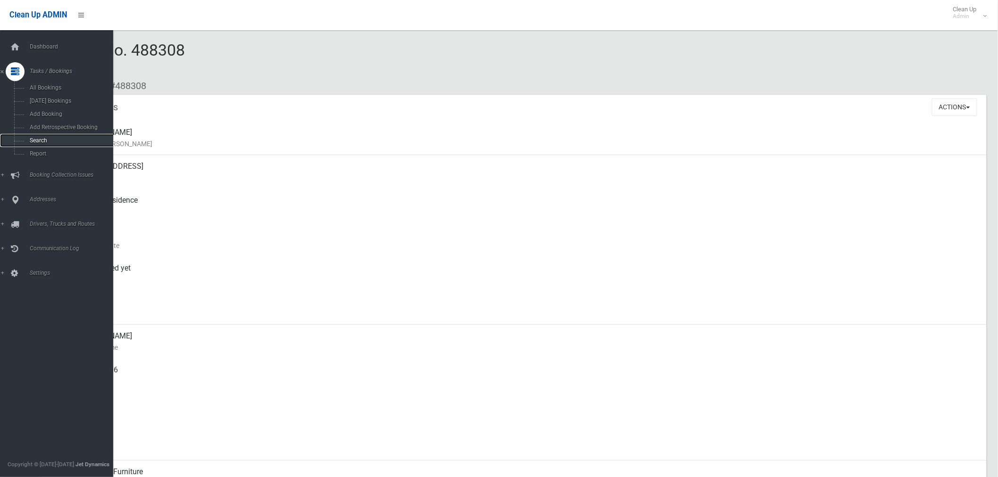
click at [54, 145] on link "Search" at bounding box center [60, 140] width 121 height 13
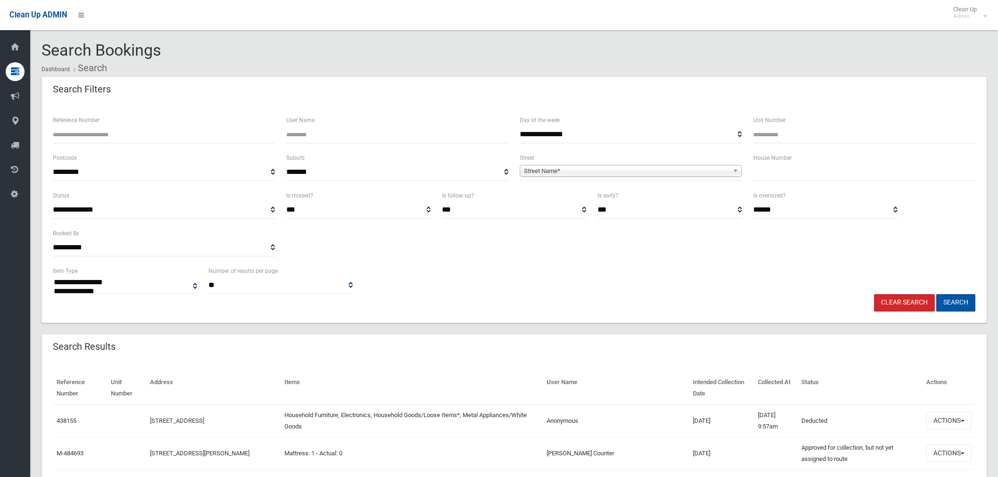
select select
click at [775, 169] on input "text" at bounding box center [864, 172] width 222 height 17
click at [798, 176] on input "text" at bounding box center [864, 172] width 222 height 17
type input "**"
click at [593, 166] on span "Street Name*" at bounding box center [626, 171] width 205 height 11
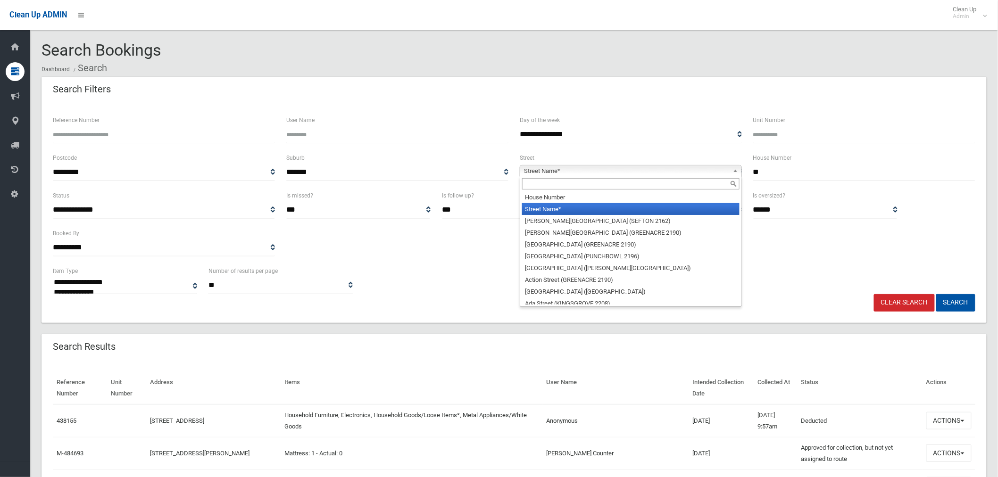
click at [567, 180] on input "text" at bounding box center [630, 183] width 217 height 11
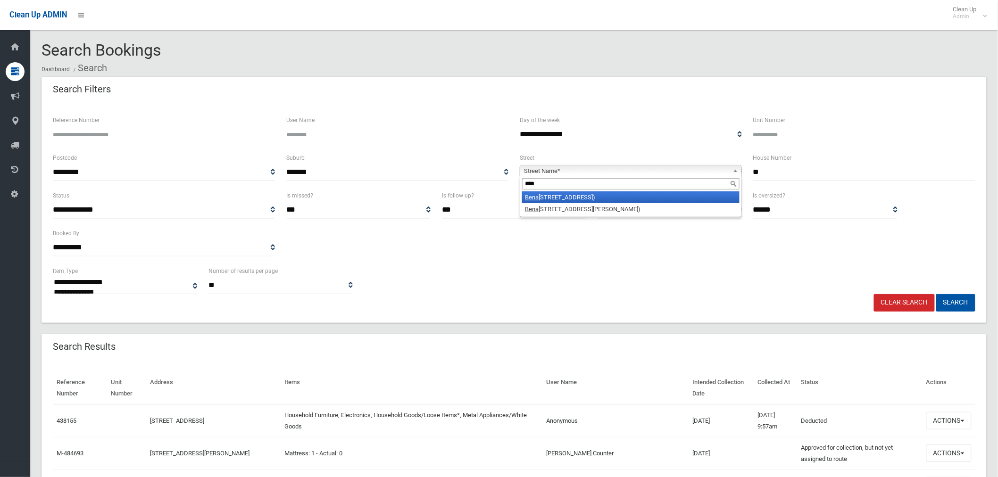
type input "****"
click at [594, 202] on li "Bena roon Road (LAKEMBA 2195)" at bounding box center [630, 198] width 217 height 12
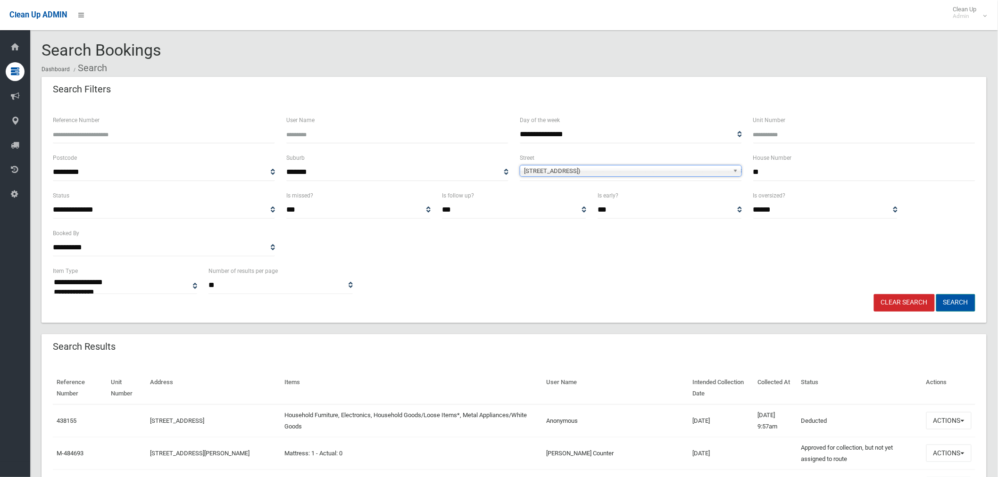
click at [960, 295] on button "Search" at bounding box center [955, 302] width 39 height 17
click at [967, 302] on button "Search" at bounding box center [955, 302] width 39 height 17
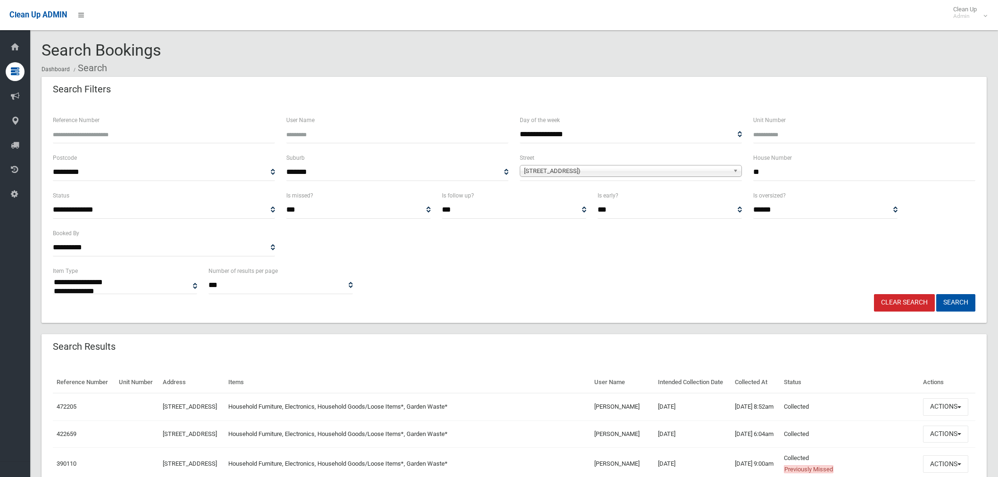
select select
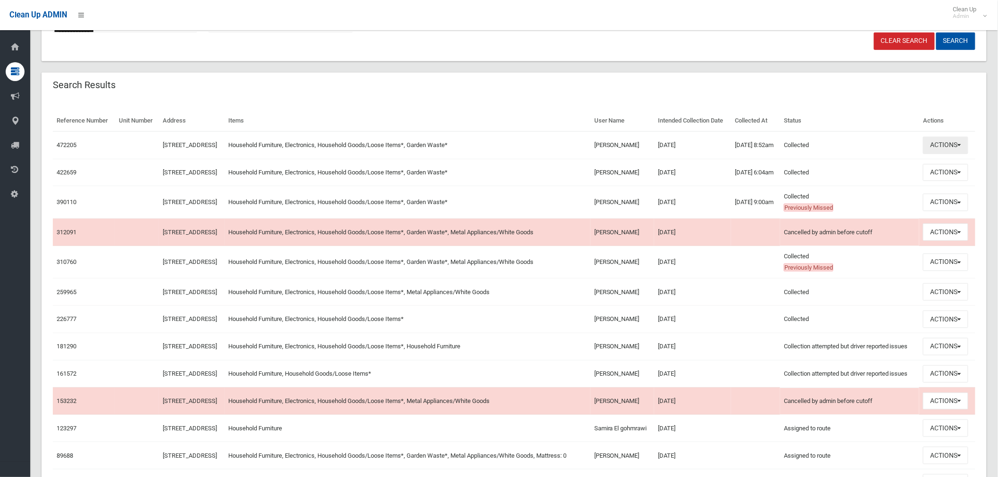
click at [955, 154] on button "Actions" at bounding box center [945, 145] width 45 height 17
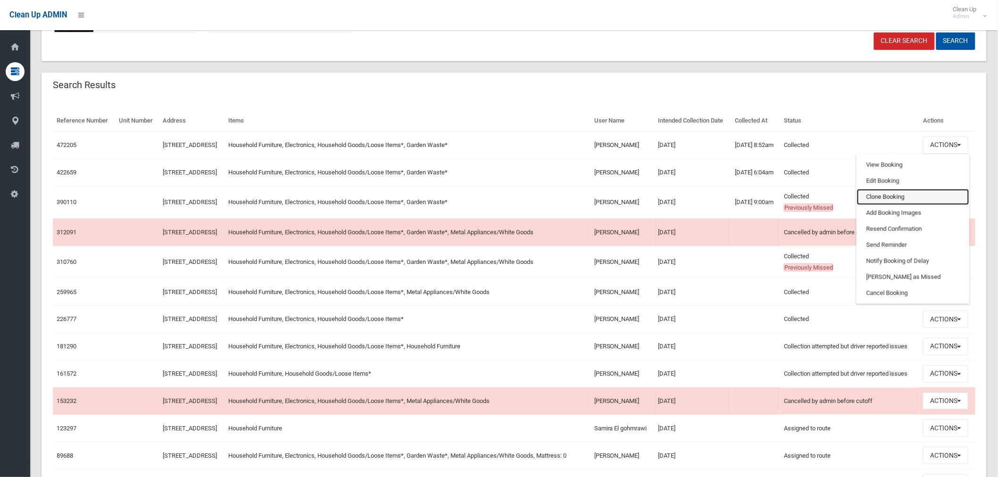
click at [897, 205] on link "Clone Booking" at bounding box center [913, 197] width 112 height 16
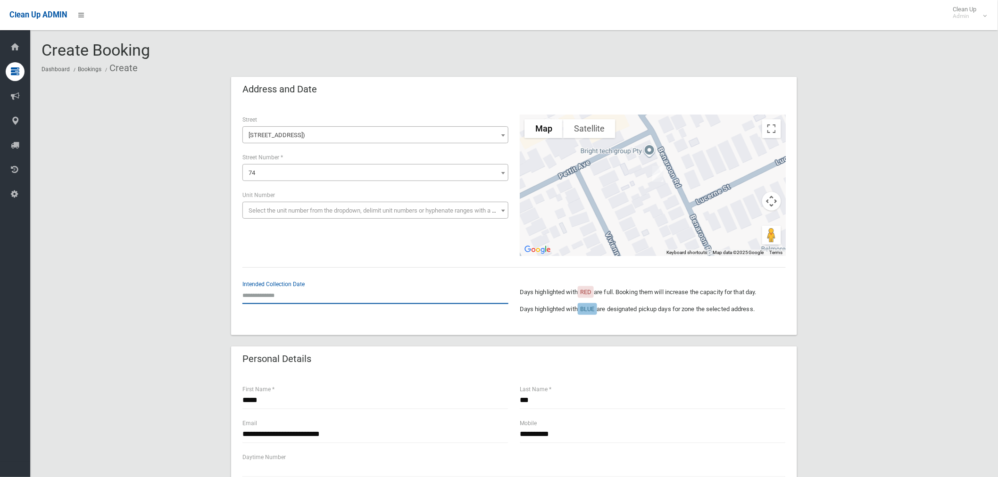
click at [267, 295] on input "text" at bounding box center [375, 295] width 266 height 17
click at [321, 160] on th "»" at bounding box center [322, 161] width 12 height 16
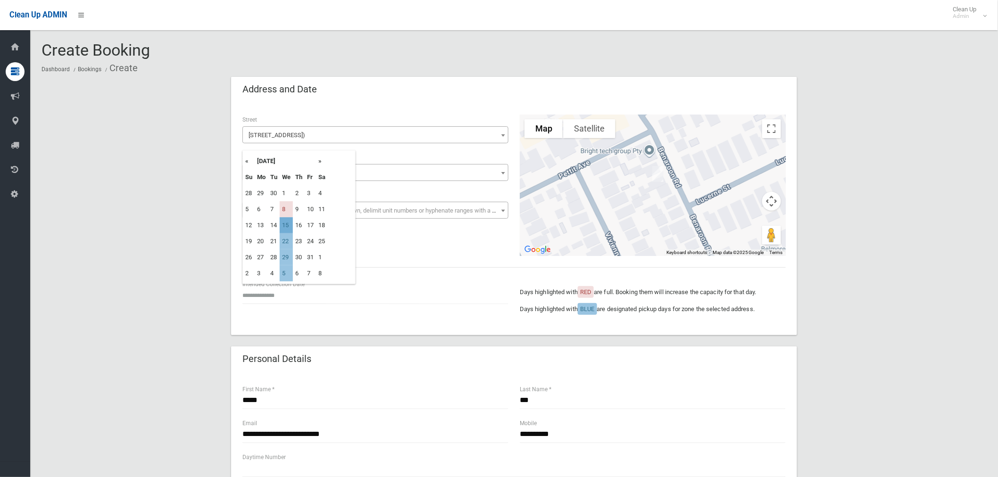
drag, startPoint x: 286, startPoint y: 225, endPoint x: 308, endPoint y: 230, distance: 22.8
click at [286, 225] on td "15" at bounding box center [286, 225] width 13 height 16
type input "**********"
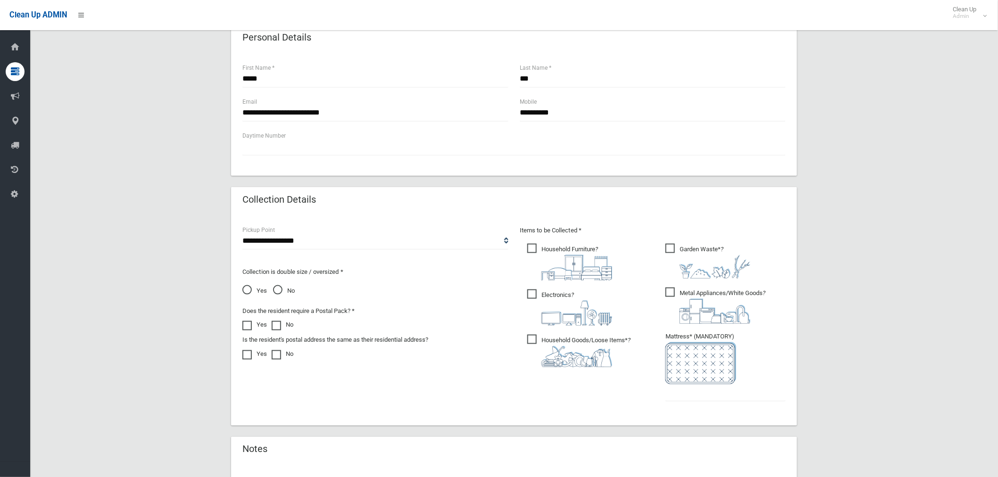
scroll to position [419, 0]
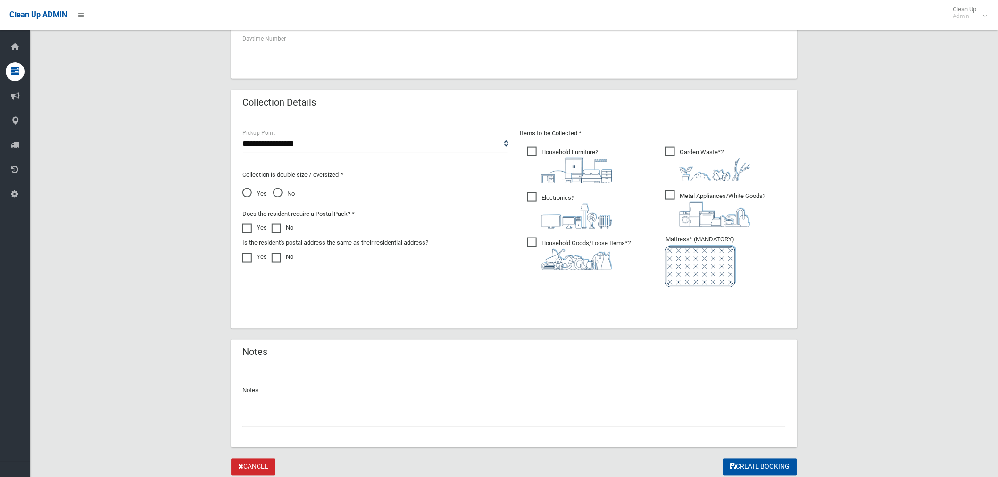
click at [672, 197] on span "Metal Appliances/White Goods ?" at bounding box center [716, 209] width 100 height 36
click at [702, 296] on input "text" at bounding box center [726, 295] width 120 height 17
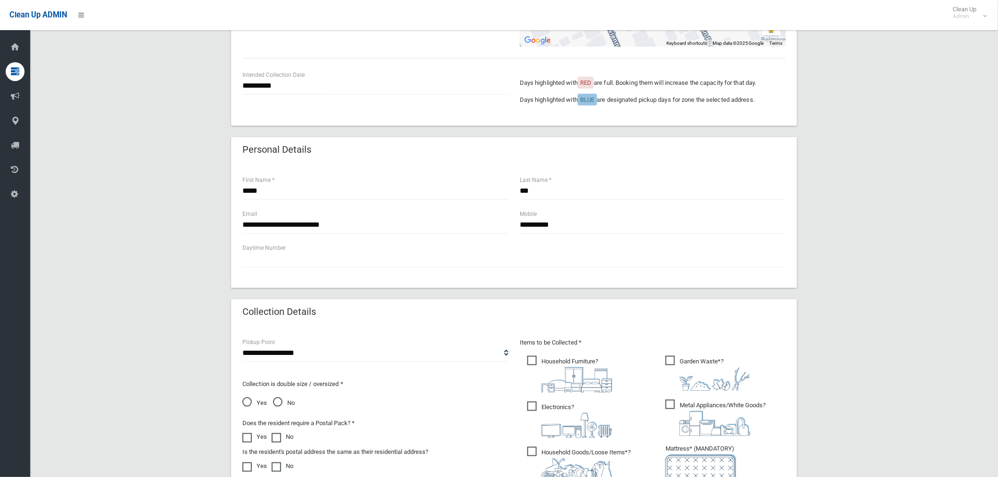
scroll to position [451, 0]
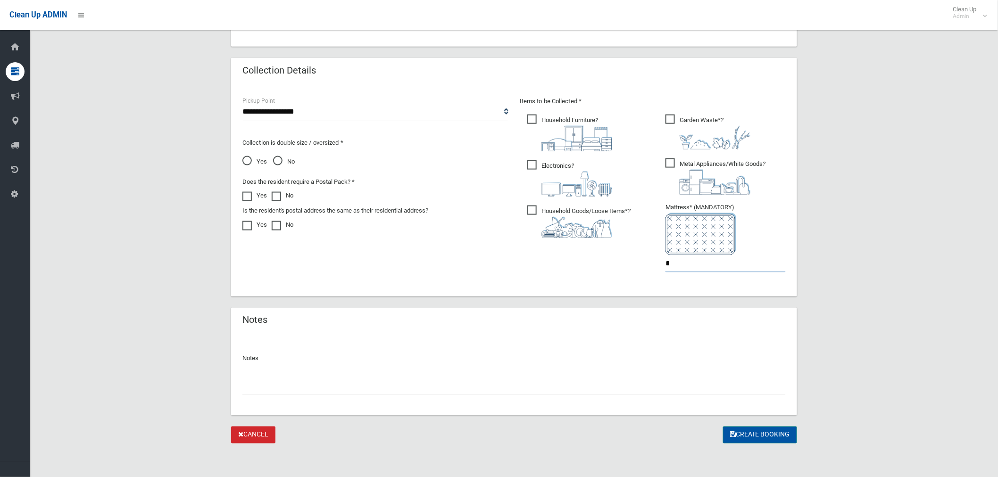
type input "*"
click at [766, 439] on button "Create Booking" at bounding box center [760, 435] width 74 height 17
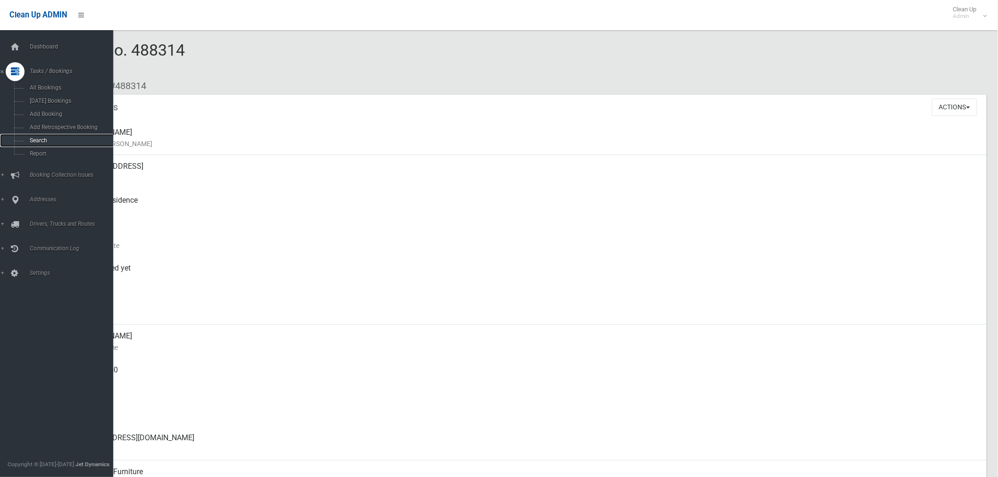
click at [58, 142] on span "Search" at bounding box center [70, 140] width 86 height 7
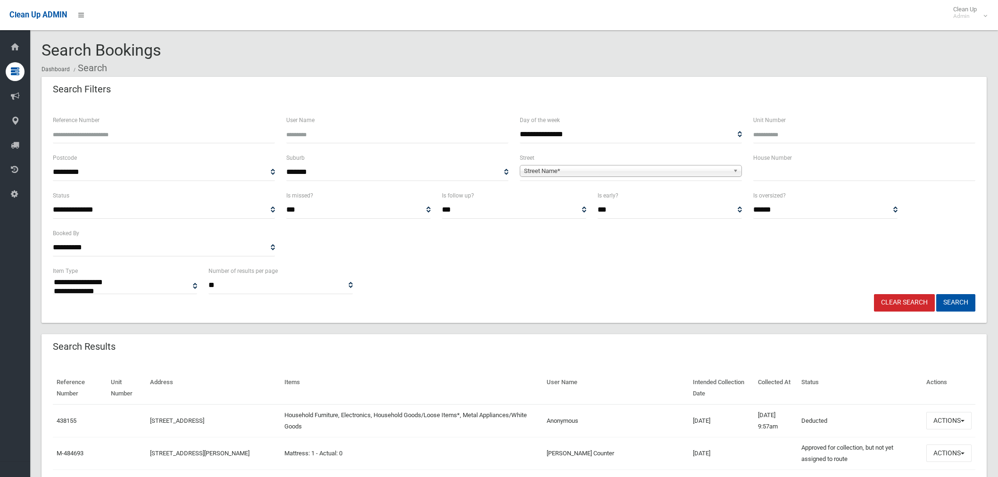
select select
click at [769, 167] on input "text" at bounding box center [864, 172] width 222 height 17
type input "**"
drag, startPoint x: 616, startPoint y: 173, endPoint x: 577, endPoint y: 175, distance: 38.3
click at [615, 173] on span "Street Name*" at bounding box center [626, 171] width 205 height 11
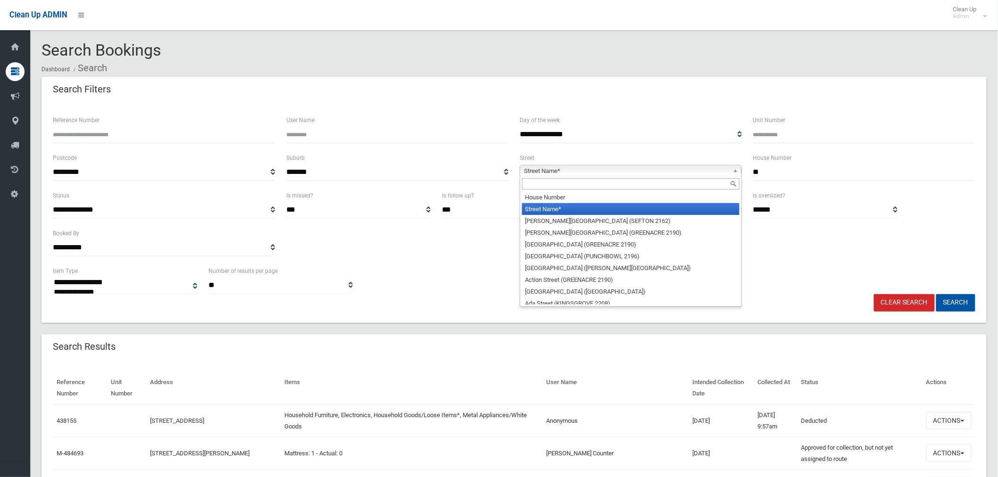
click at [554, 182] on input "text" at bounding box center [630, 183] width 217 height 11
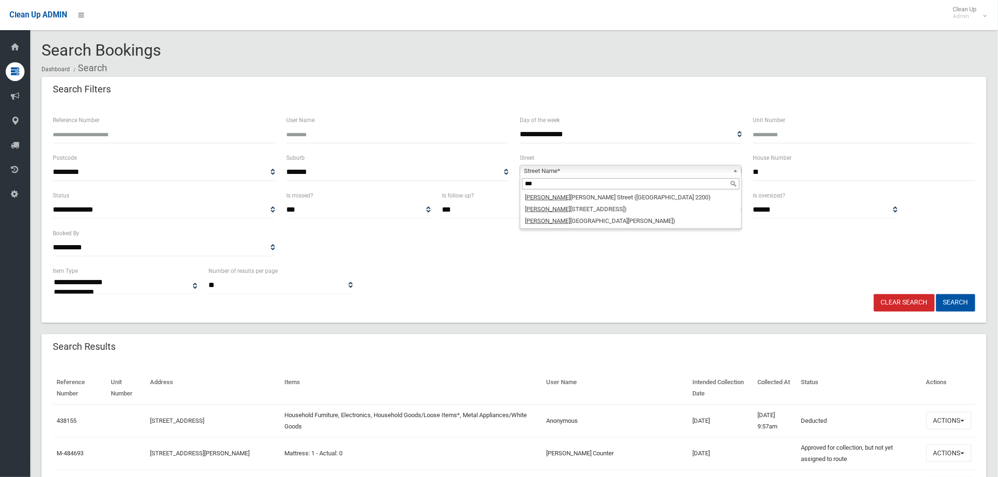
click at [568, 183] on input "***" at bounding box center [630, 183] width 217 height 11
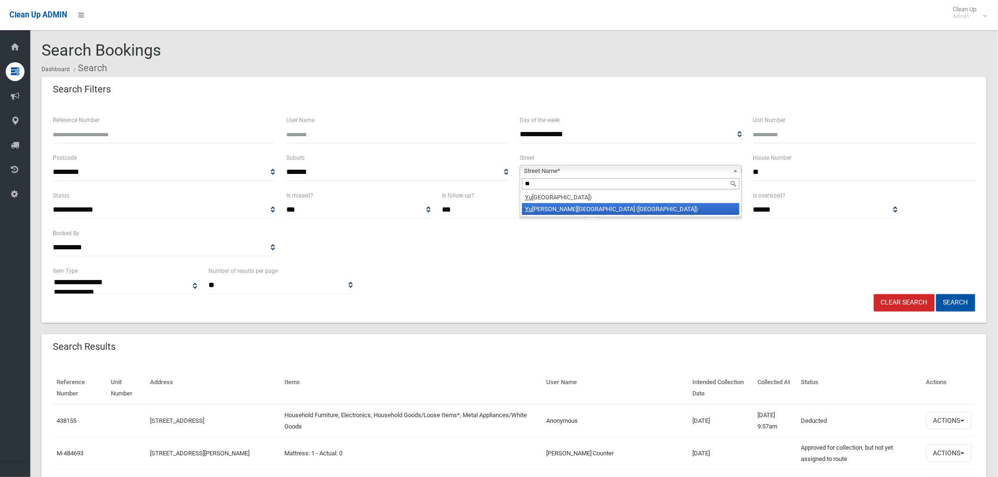
type input "**"
click at [590, 207] on li "Yu nga Burra Street (VILLAWOOD 2163)" at bounding box center [630, 209] width 217 height 12
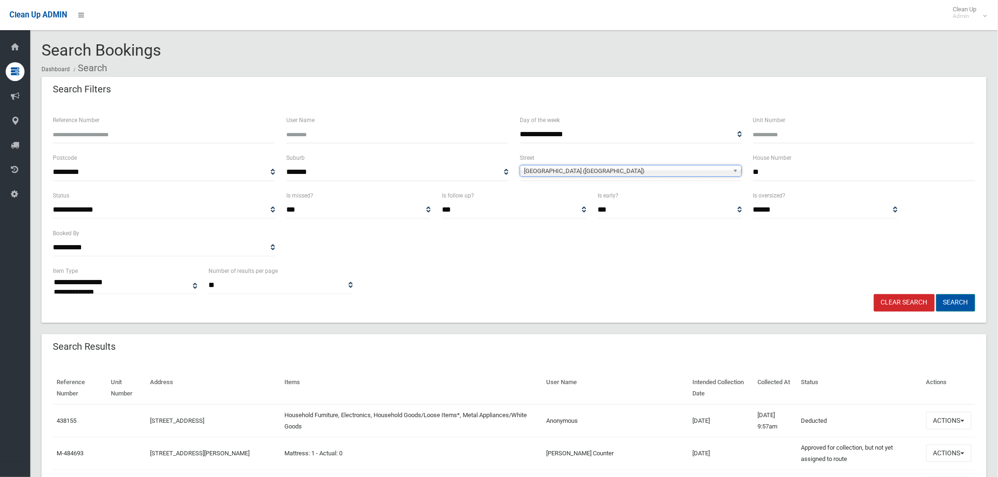
click at [960, 300] on button "Search" at bounding box center [955, 302] width 39 height 17
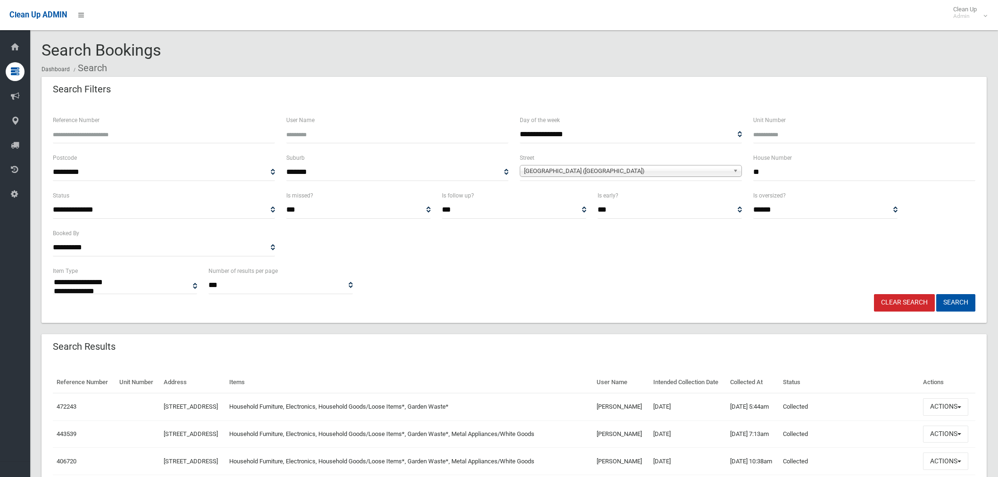
select select
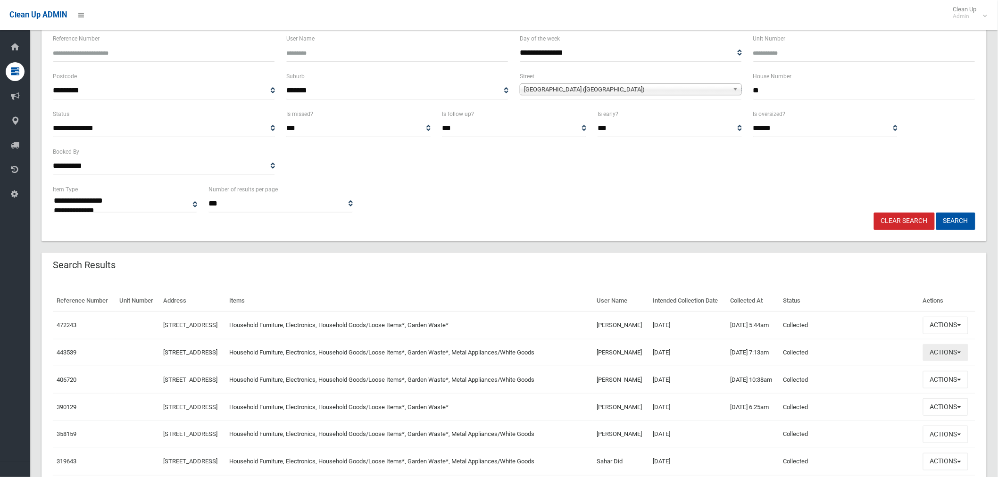
scroll to position [157, 0]
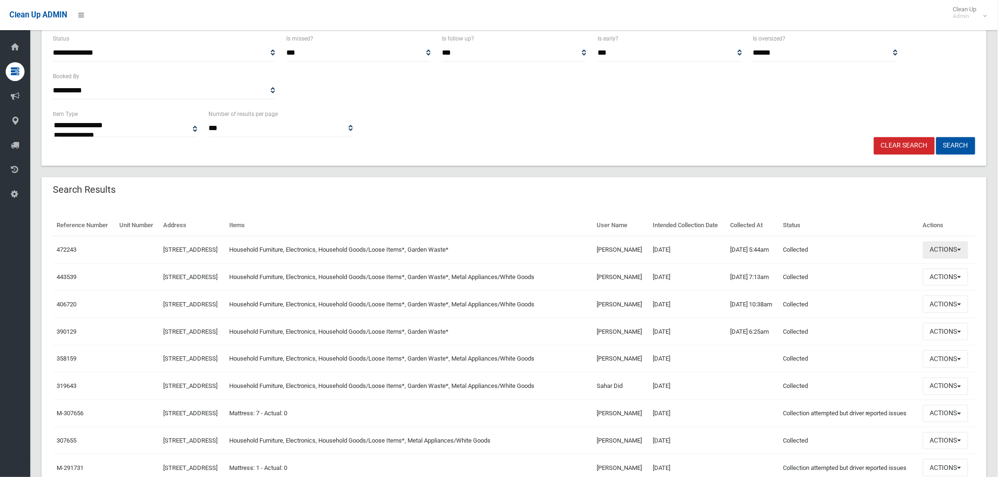
click at [959, 259] on button "Actions" at bounding box center [945, 250] width 45 height 17
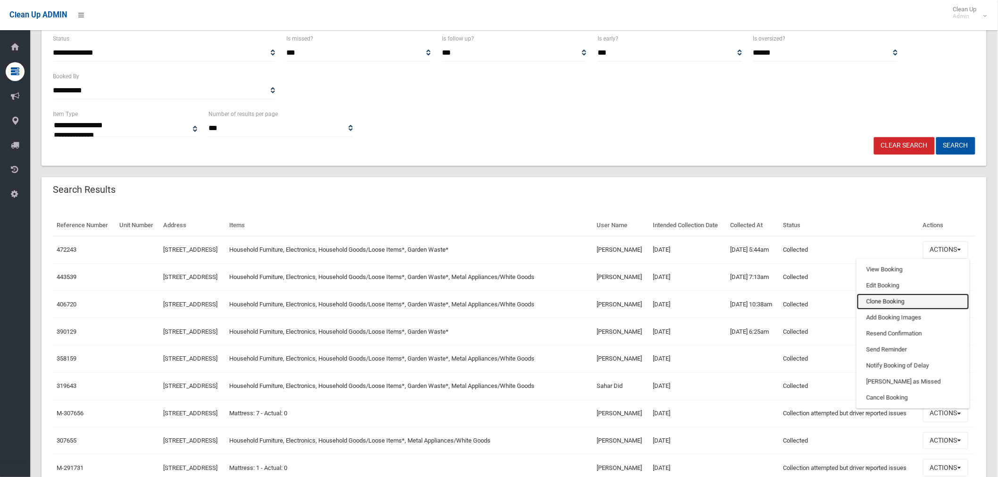
click at [895, 310] on link "Clone Booking" at bounding box center [913, 302] width 112 height 16
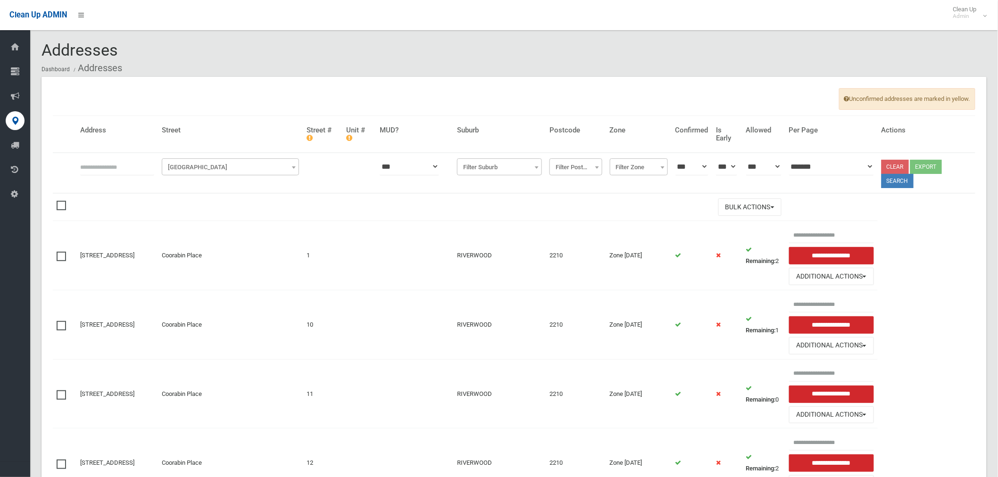
click at [134, 165] on input "text" at bounding box center [117, 166] width 74 height 17
type input "*"
type input "**"
click at [213, 171] on span "[GEOGRAPHIC_DATA]" at bounding box center [230, 167] width 133 height 13
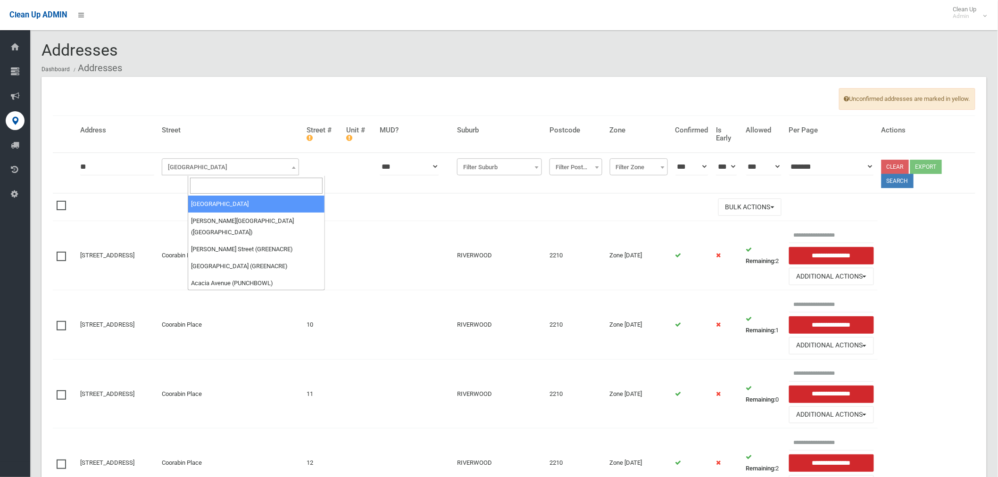
click at [223, 190] on input "search" at bounding box center [256, 186] width 133 height 16
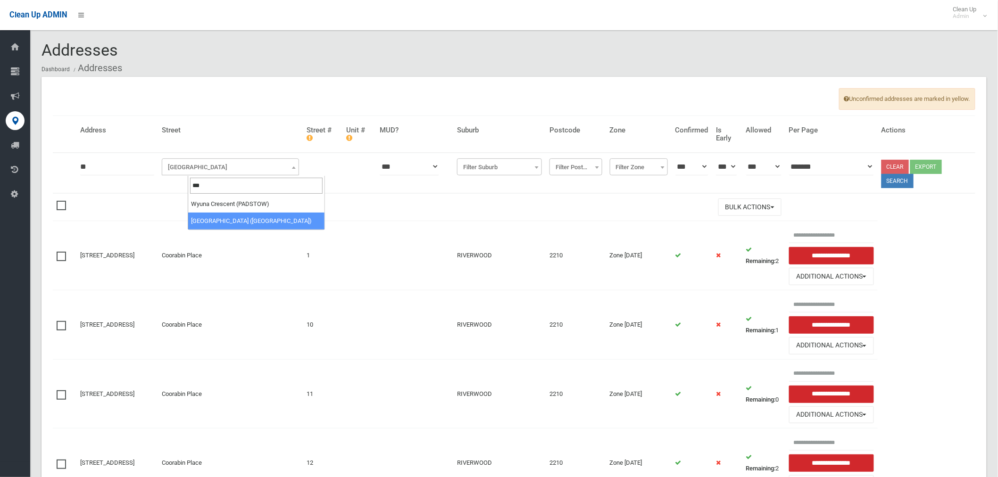
type input "***"
select select "****"
click at [907, 186] on button "Search" at bounding box center [898, 181] width 32 height 14
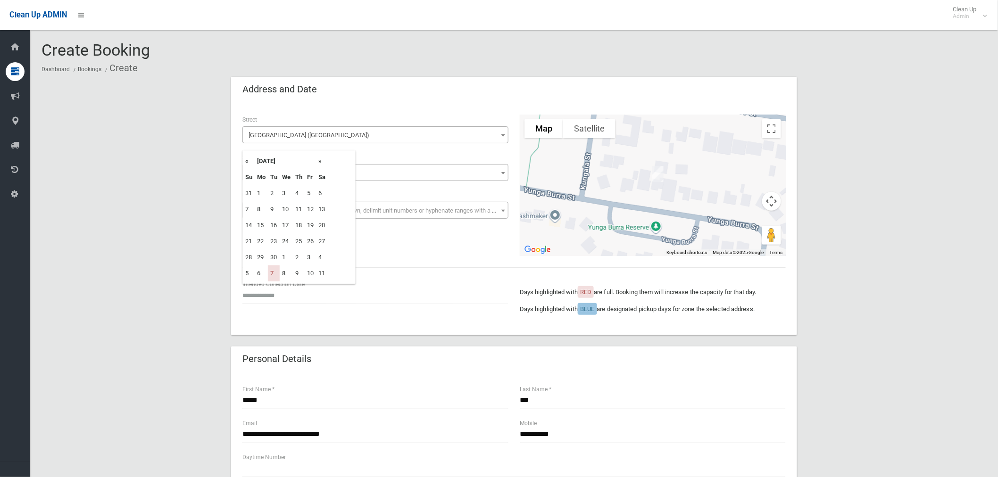
click at [321, 159] on th "»" at bounding box center [322, 161] width 12 height 16
click at [276, 224] on td "14" at bounding box center [274, 225] width 12 height 16
type input "**********"
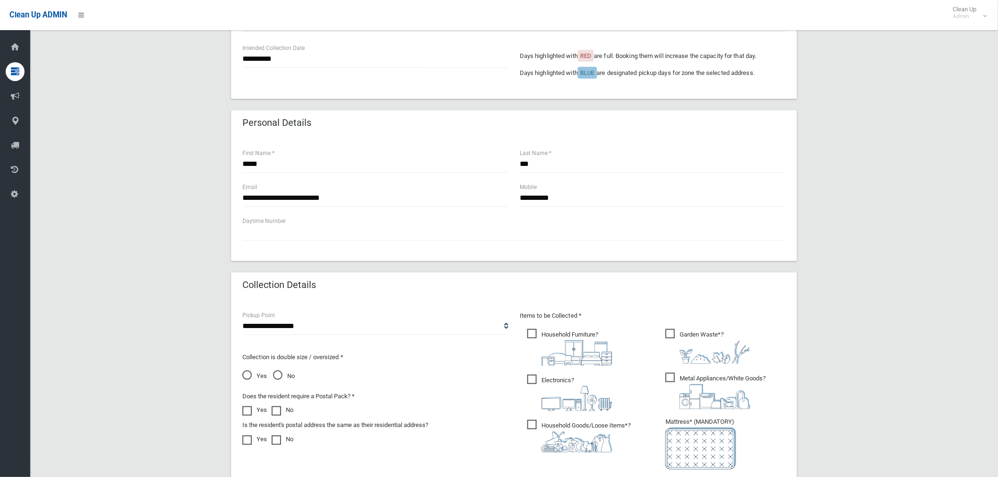
scroll to position [451, 0]
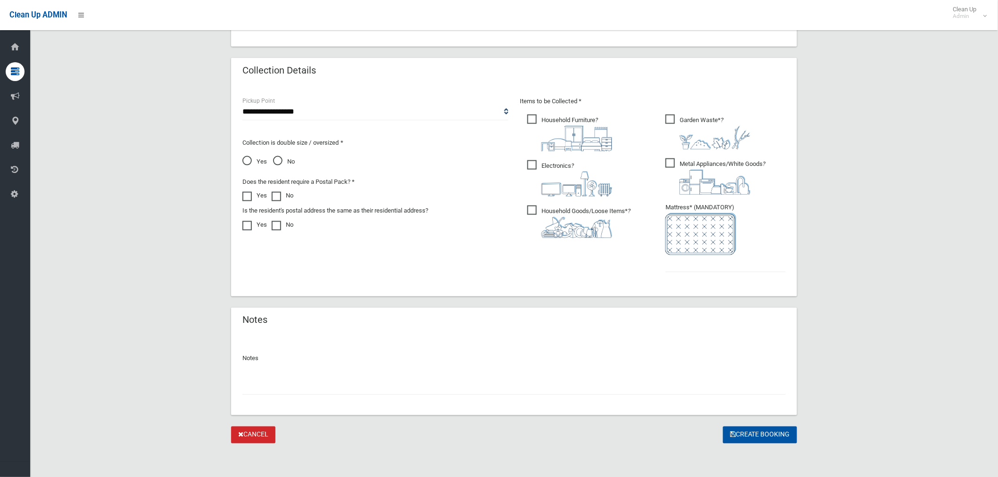
click at [312, 378] on input "text" at bounding box center [513, 386] width 543 height 17
type input "**********"
click at [672, 164] on span "Metal Appliances/White Goods ?" at bounding box center [716, 177] width 100 height 36
click at [714, 259] on input "text" at bounding box center [726, 263] width 120 height 17
type input "*"
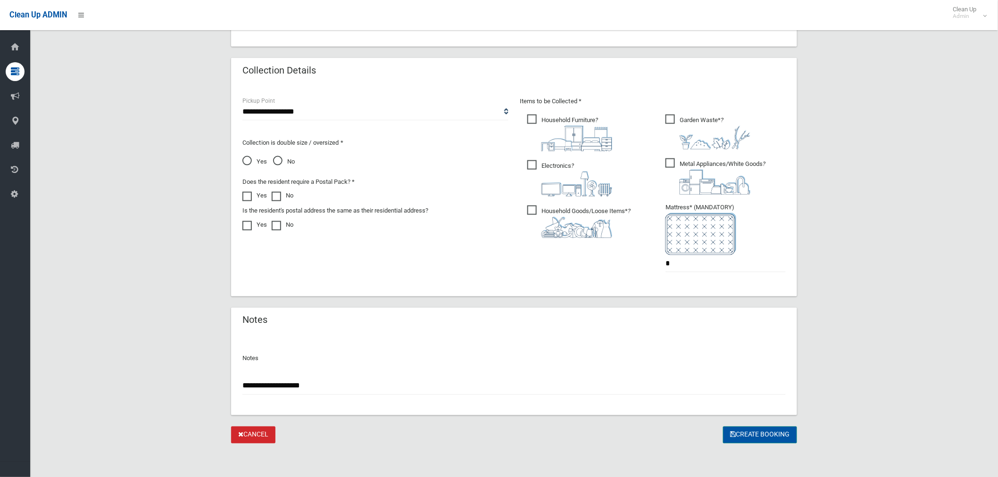
click at [760, 433] on button "Create Booking" at bounding box center [760, 435] width 74 height 17
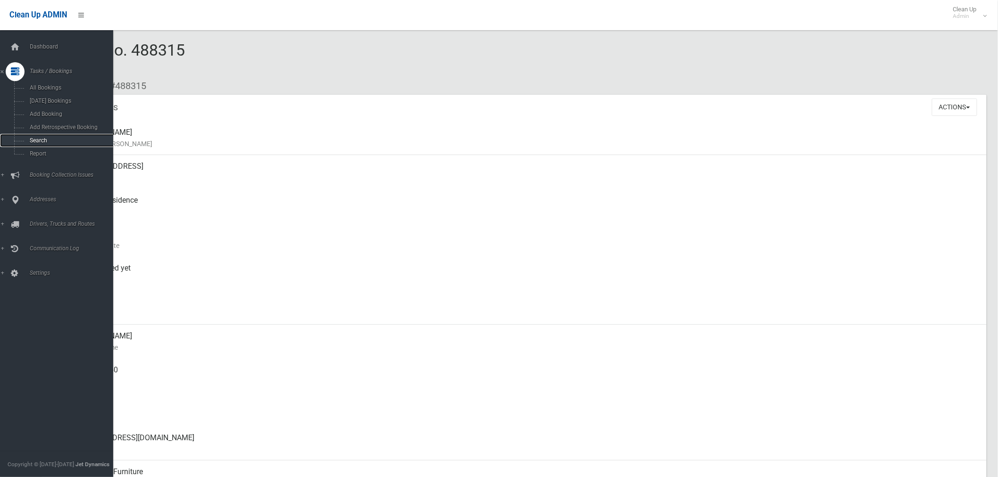
click at [39, 142] on span "Search" at bounding box center [70, 140] width 86 height 7
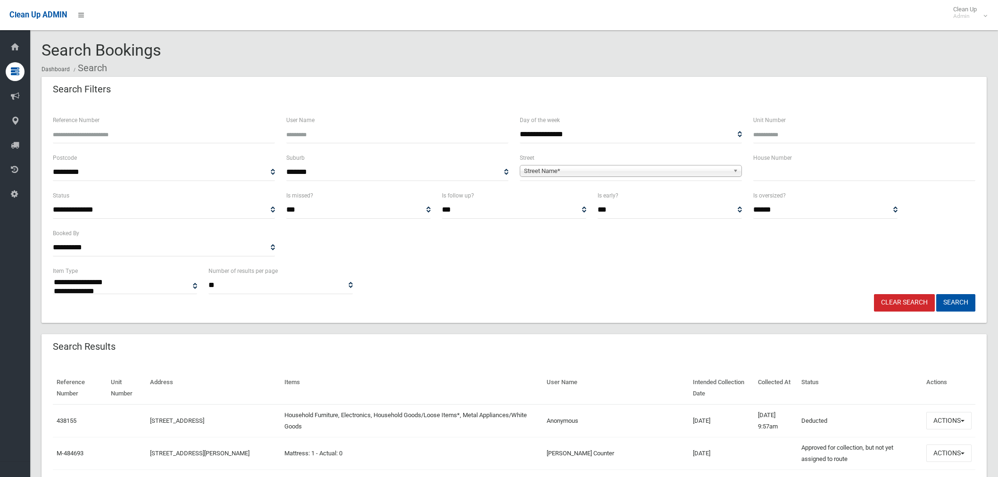
select select
click at [784, 175] on input "text" at bounding box center [864, 172] width 222 height 17
